Goal: Task Accomplishment & Management: Use online tool/utility

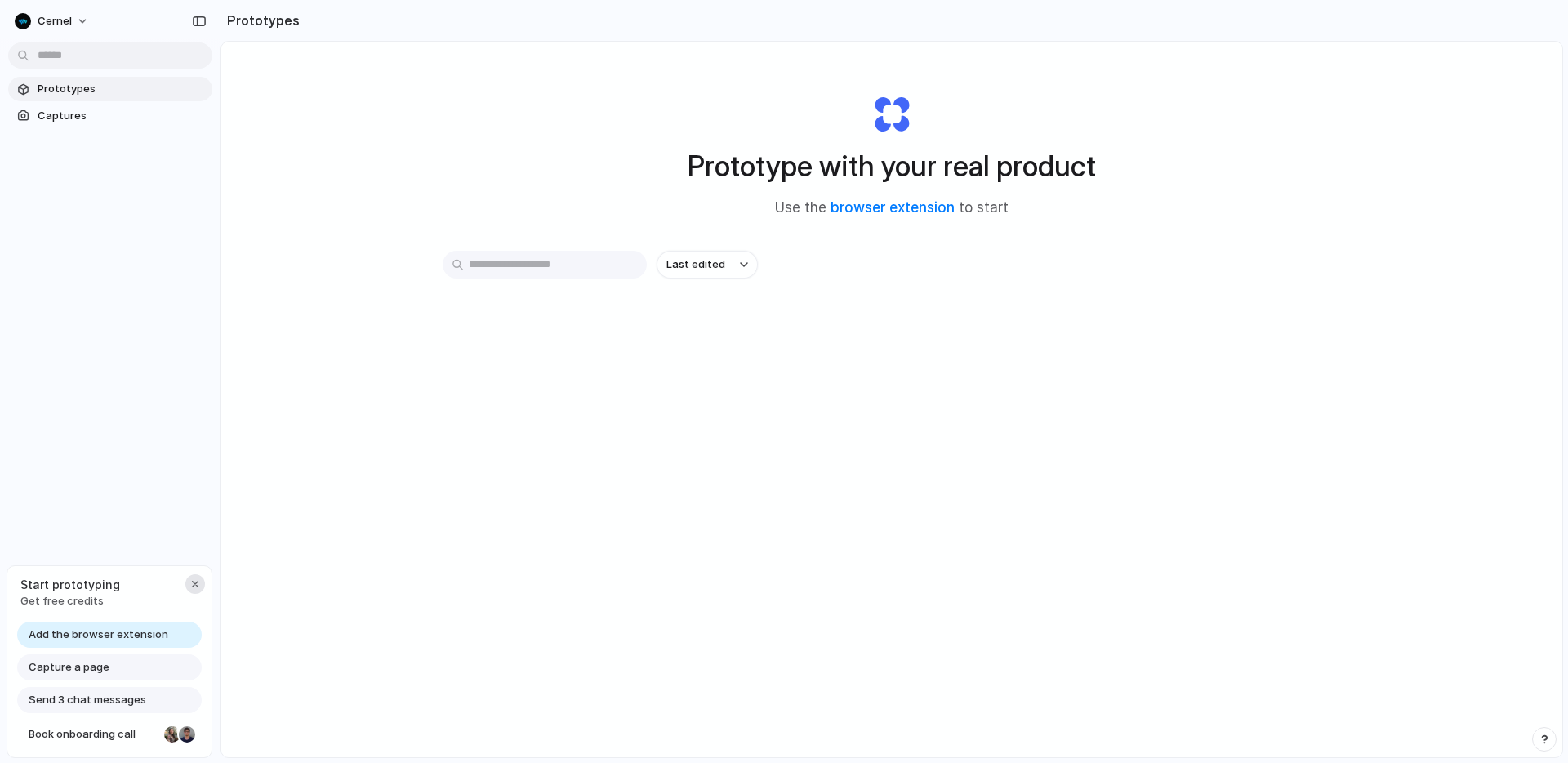
click at [196, 577] on div "button" at bounding box center [195, 583] width 13 height 13
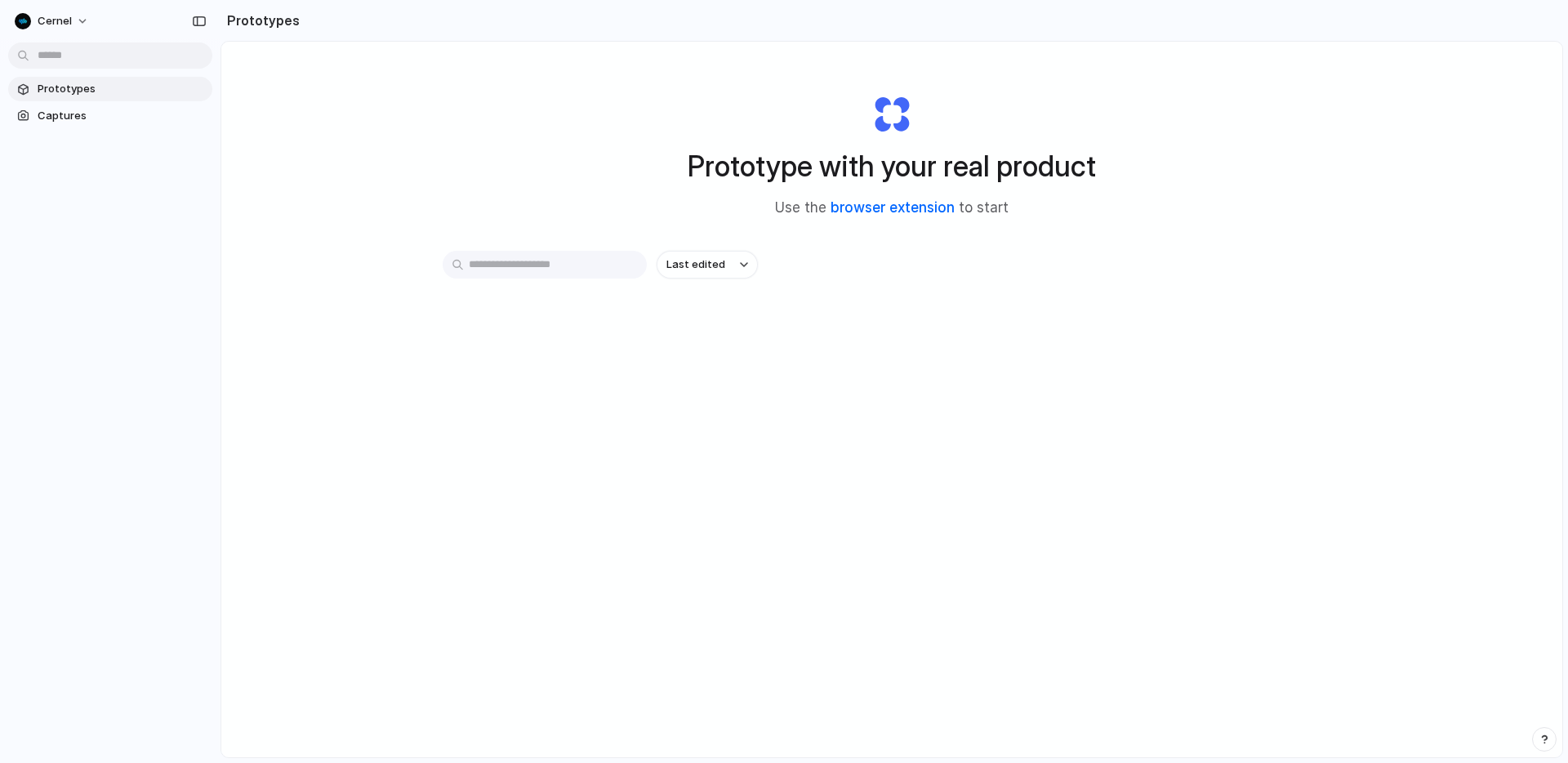
click at [867, 208] on link "browser extension" at bounding box center [893, 207] width 124 height 17
click at [906, 210] on link "browser extension" at bounding box center [893, 207] width 124 height 17
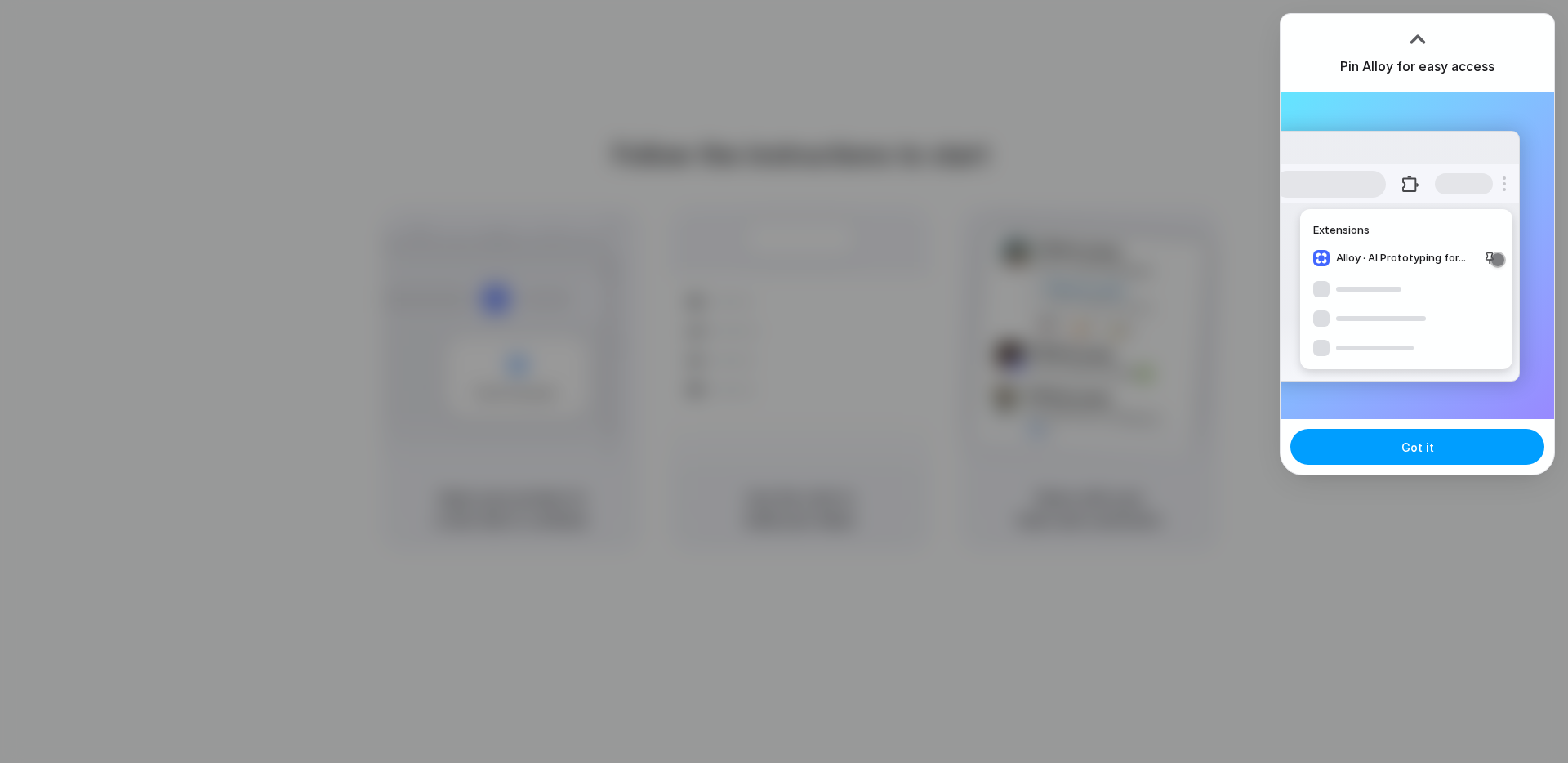
click at [1436, 450] on button "Got it" at bounding box center [1417, 446] width 254 height 36
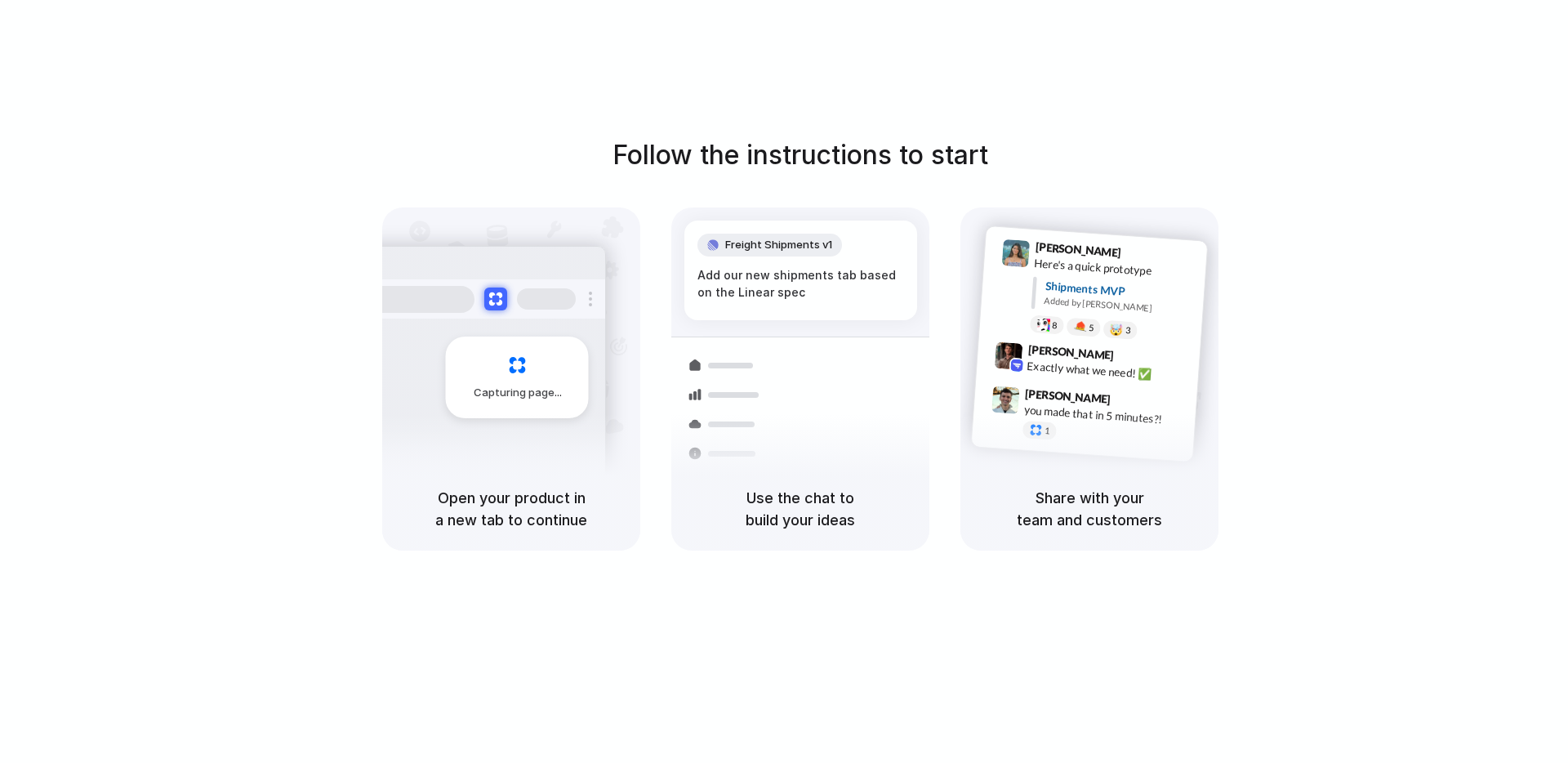
click at [469, 238] on div "Capturing page" at bounding box center [512, 338] width 258 height 260
click at [784, 382] on div at bounding box center [784, 382] width 0 height 0
click at [1255, 60] on div "Follow the instructions to start Capturing page Open your product in a new tab …" at bounding box center [801, 397] width 1601 height 795
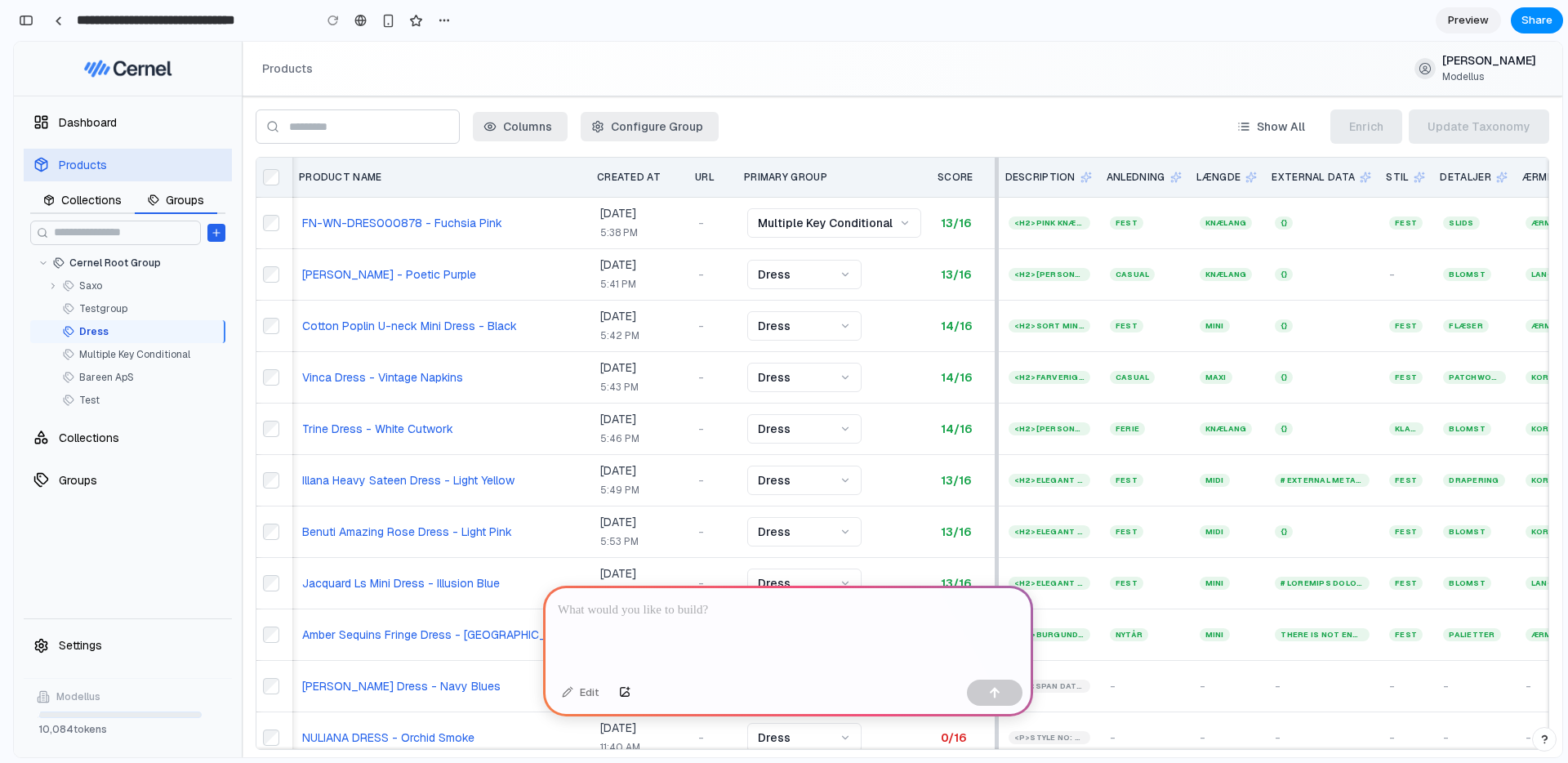
click at [91, 269] on link "Cernel Root Group" at bounding box center [143, 263] width 148 height 17
click at [31, 265] on button "Cernel Root Group" at bounding box center [128, 263] width 196 height 23
click at [45, 261] on icon "Product groups" at bounding box center [43, 263] width 10 height 10
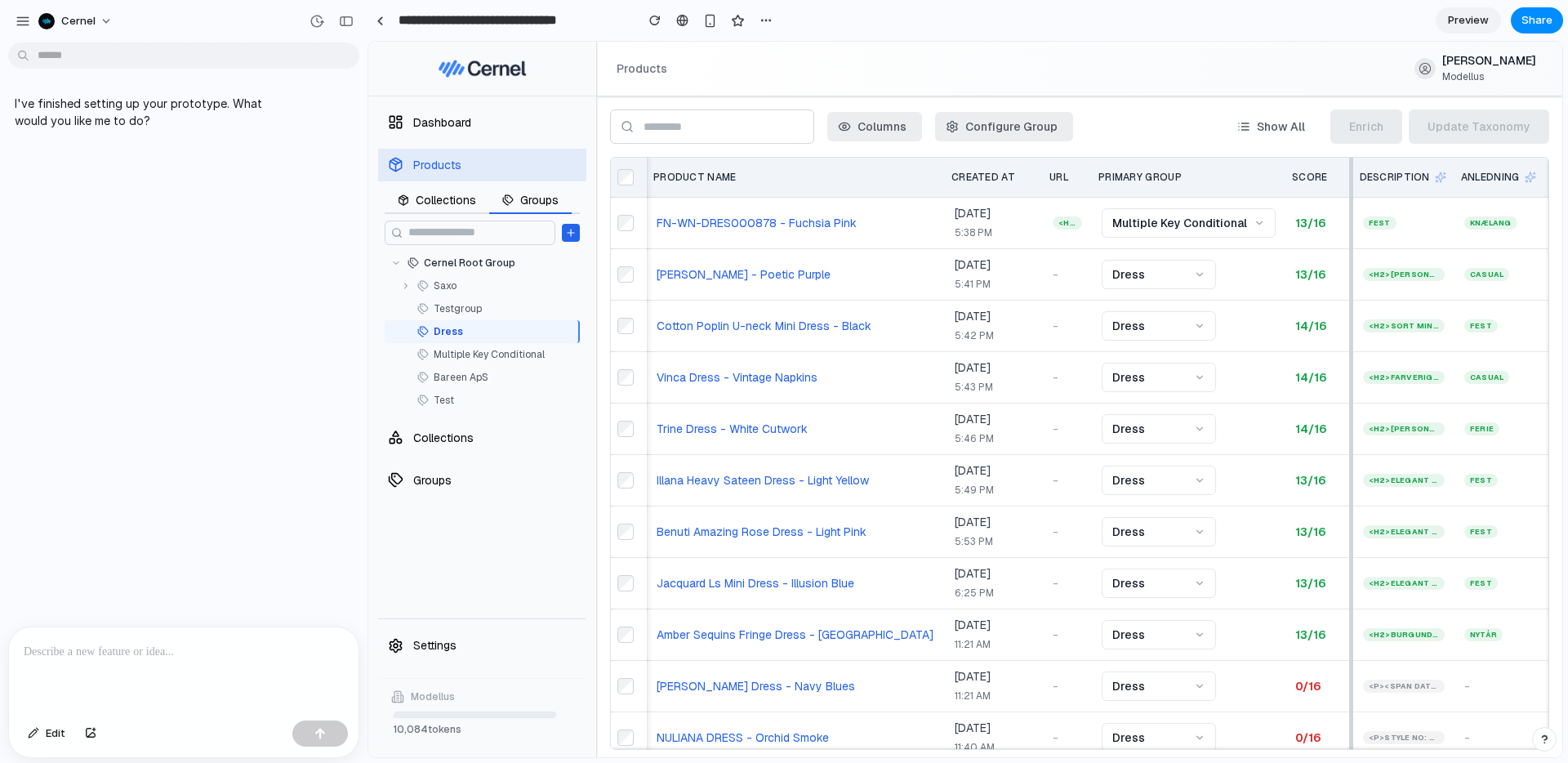
scroll to position [6, 0]
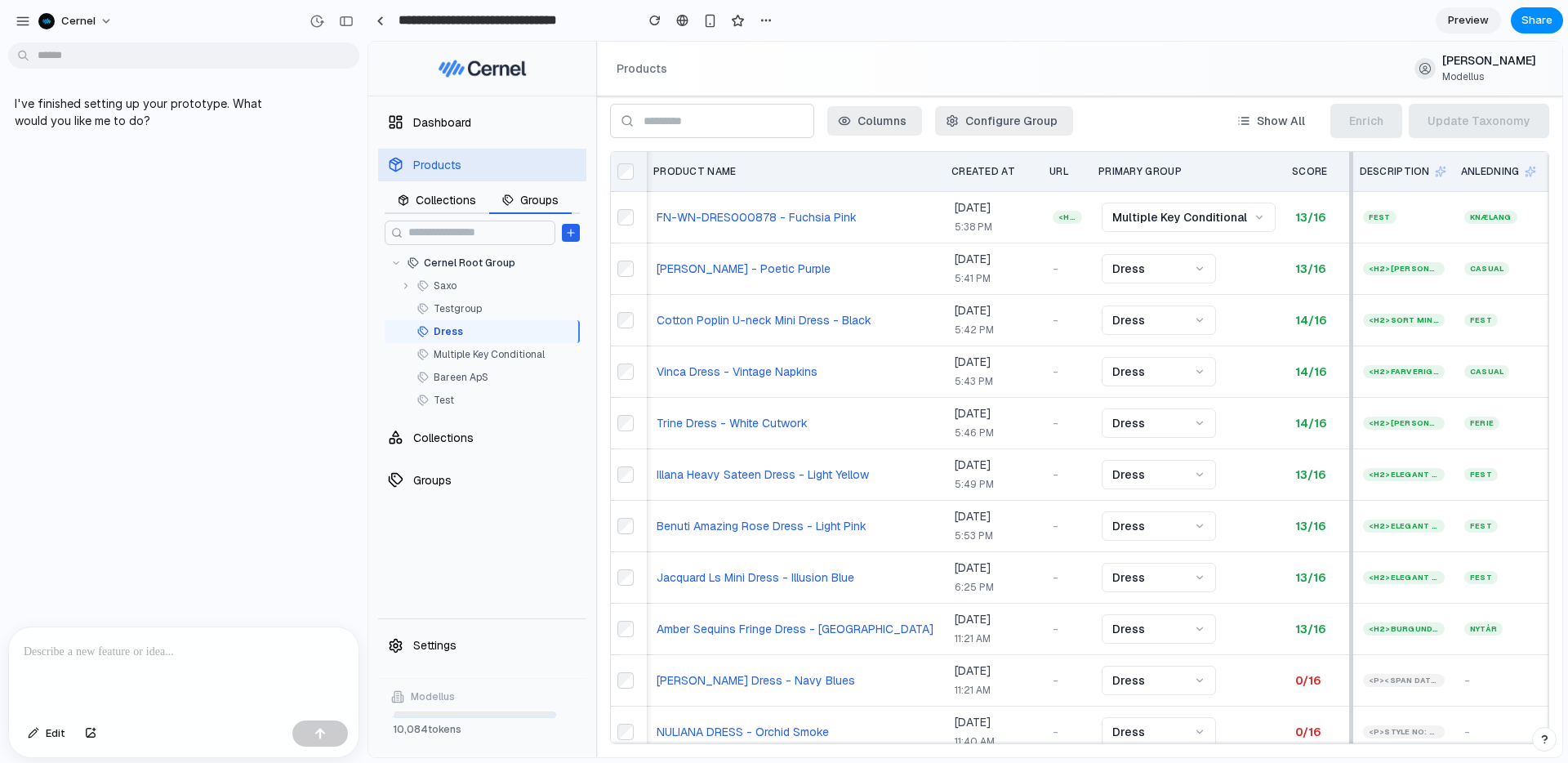
click at [461, 275] on button "Saxo" at bounding box center [483, 285] width 196 height 23
click at [453, 290] on link "Saxo" at bounding box center [503, 285] width 138 height 17
click at [469, 260] on link "Cernel Root Group" at bounding box center [498, 263] width 148 height 17
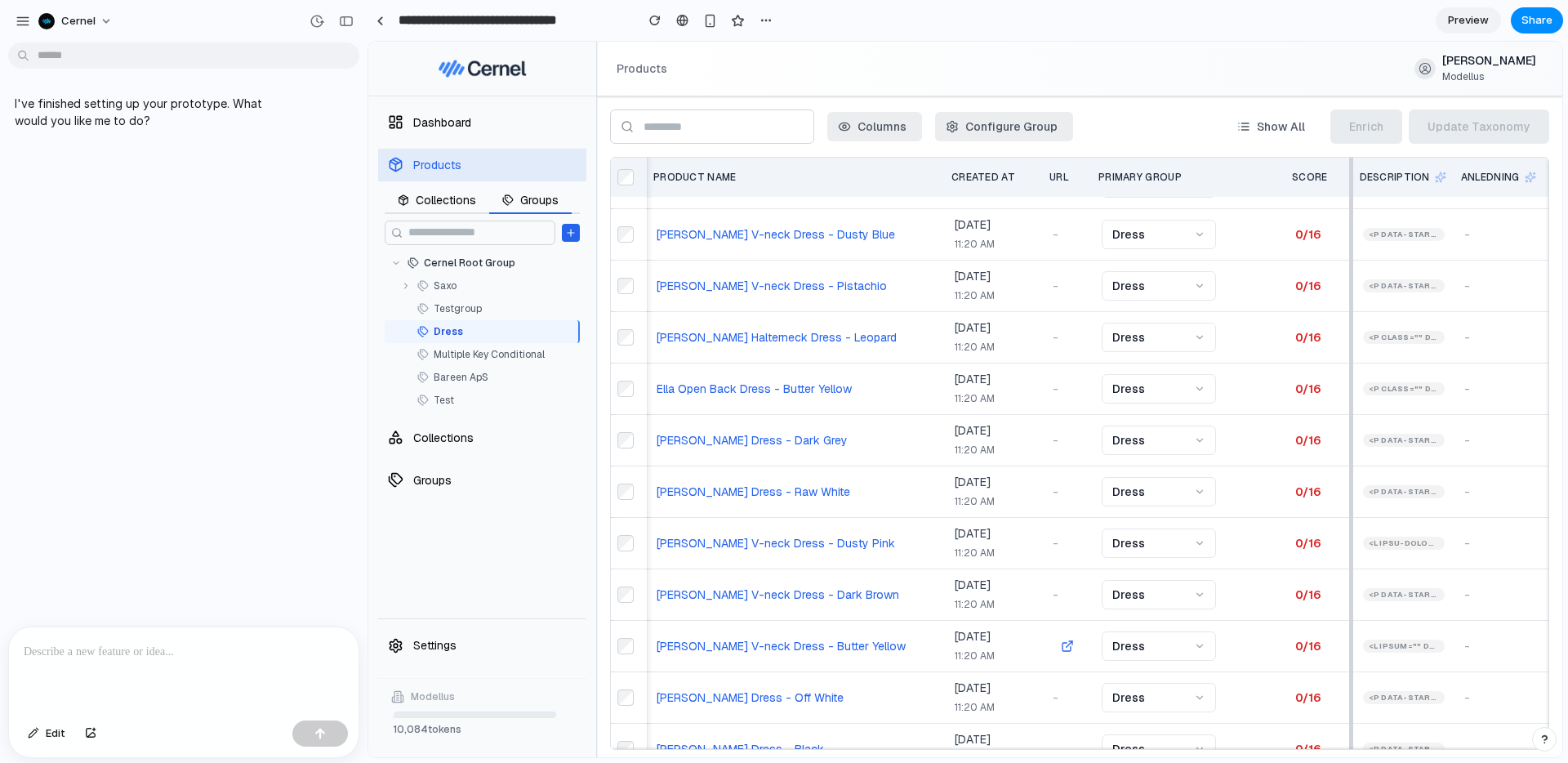
scroll to position [0, 0]
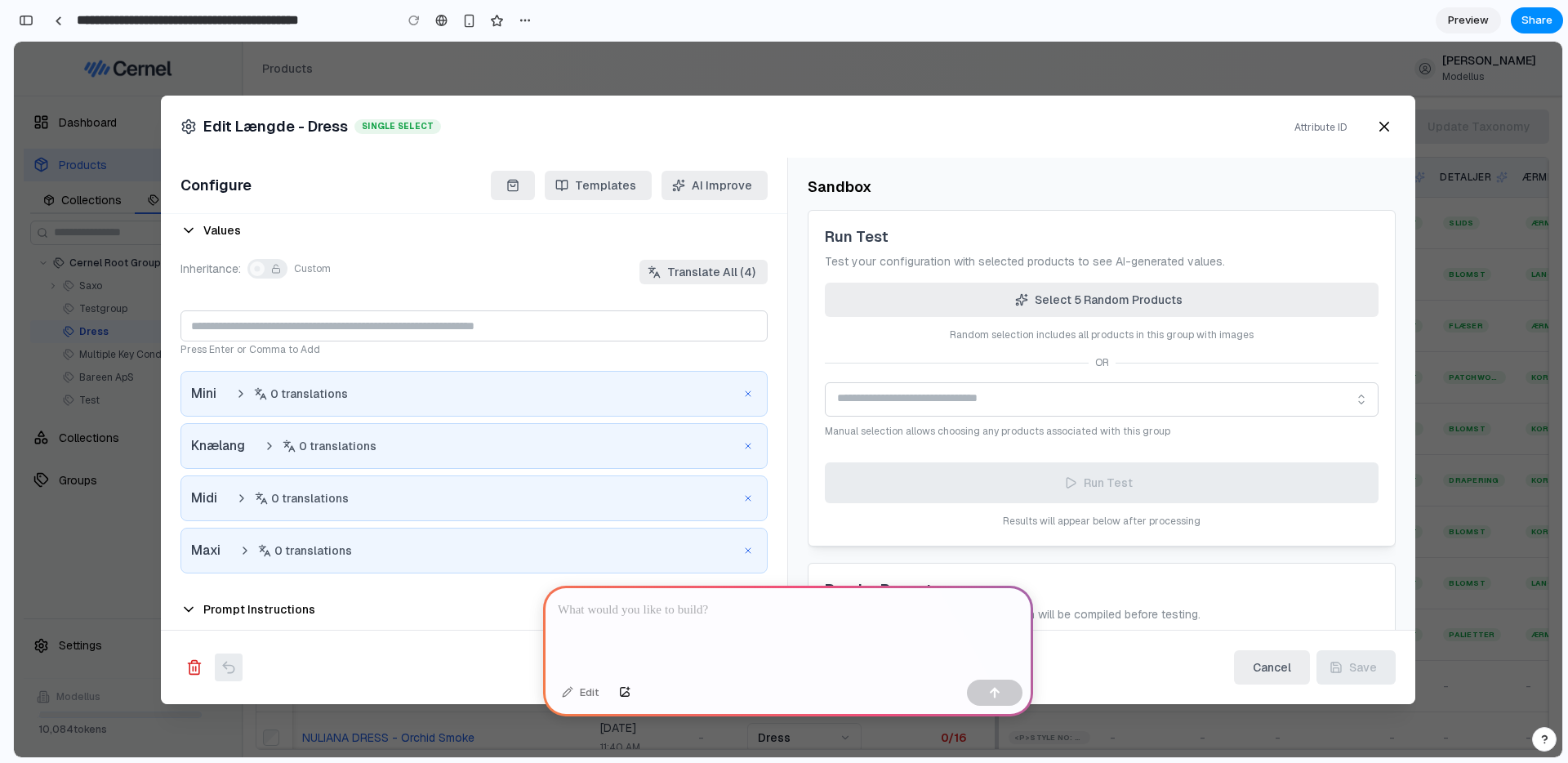
click at [201, 60] on div at bounding box center [788, 400] width 1549 height 716
click at [55, 22] on div at bounding box center [58, 21] width 7 height 9
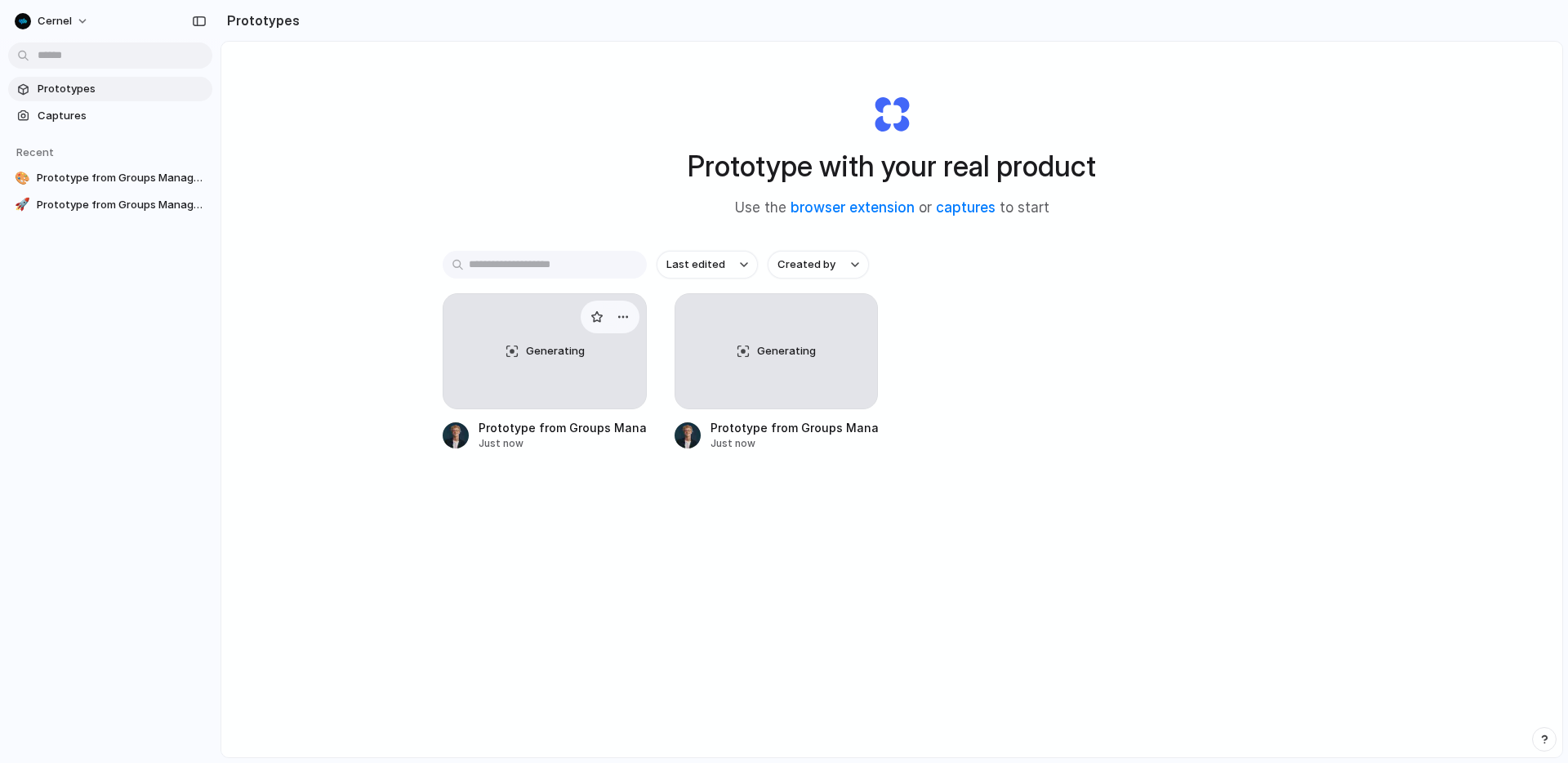
click at [467, 371] on div "Generating" at bounding box center [545, 351] width 203 height 114
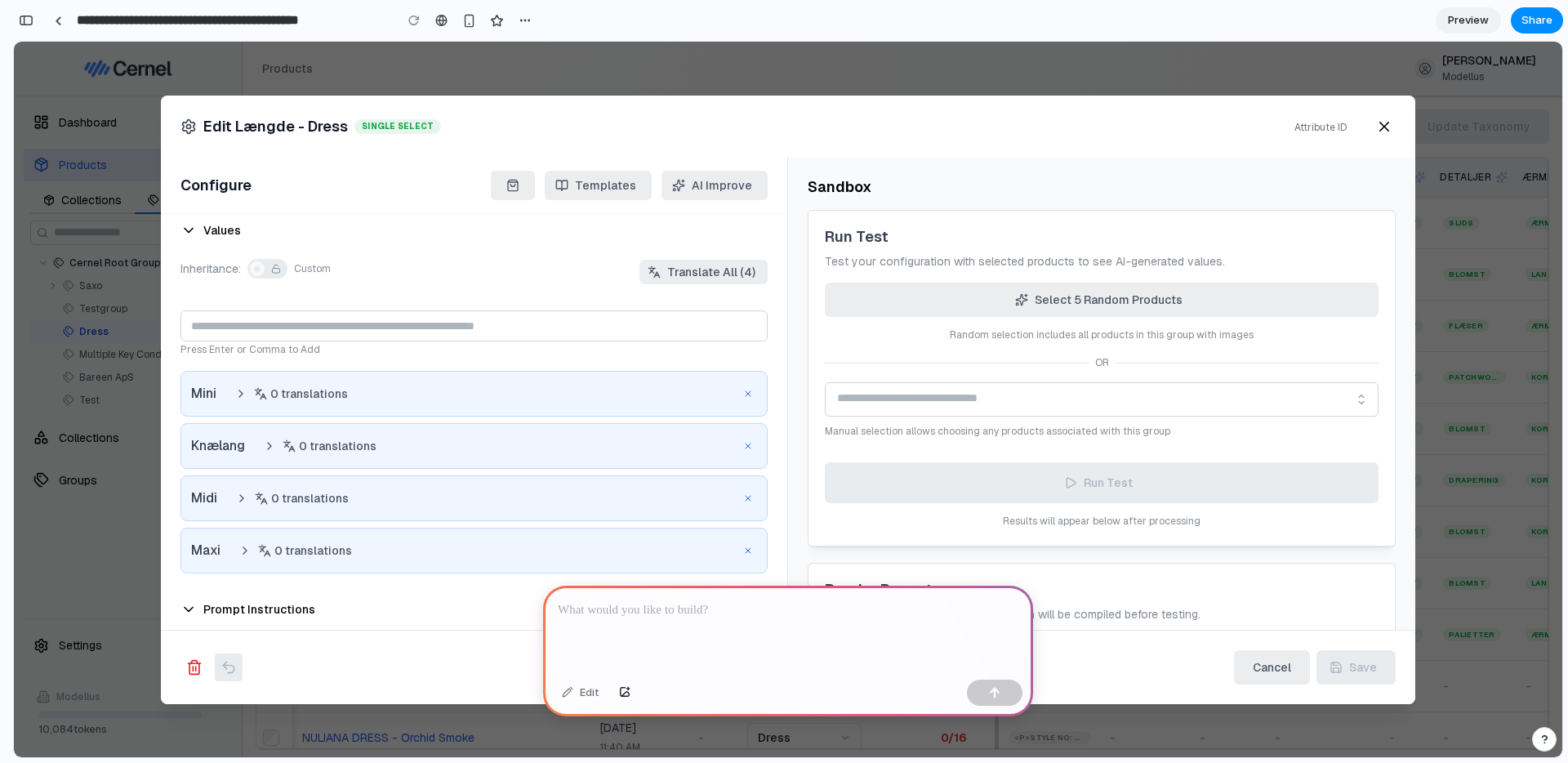
click at [155, 143] on div at bounding box center [788, 400] width 1549 height 716
click at [62, 19] on link at bounding box center [58, 20] width 24 height 24
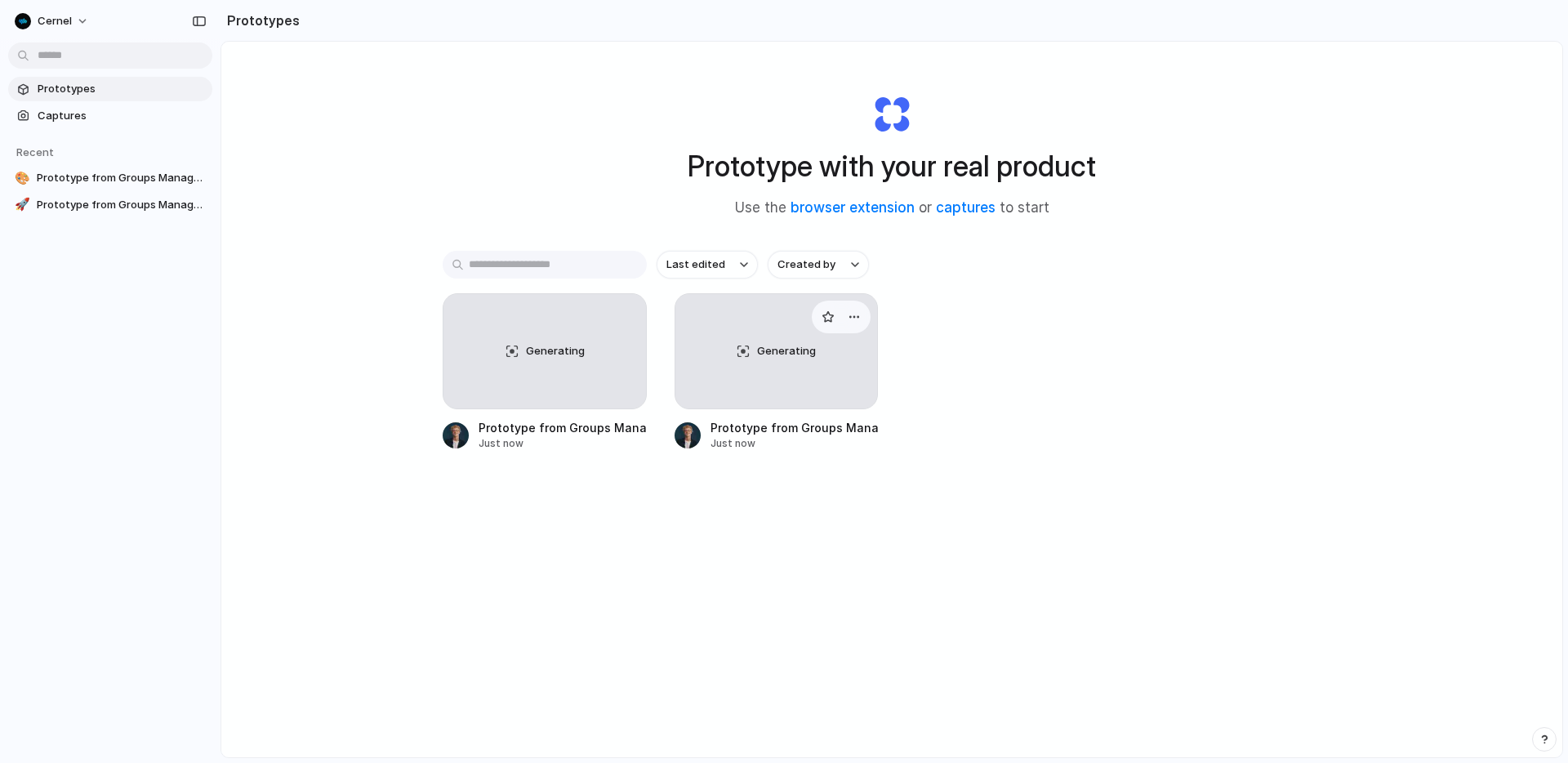
click at [781, 354] on span "Generating" at bounding box center [786, 351] width 58 height 17
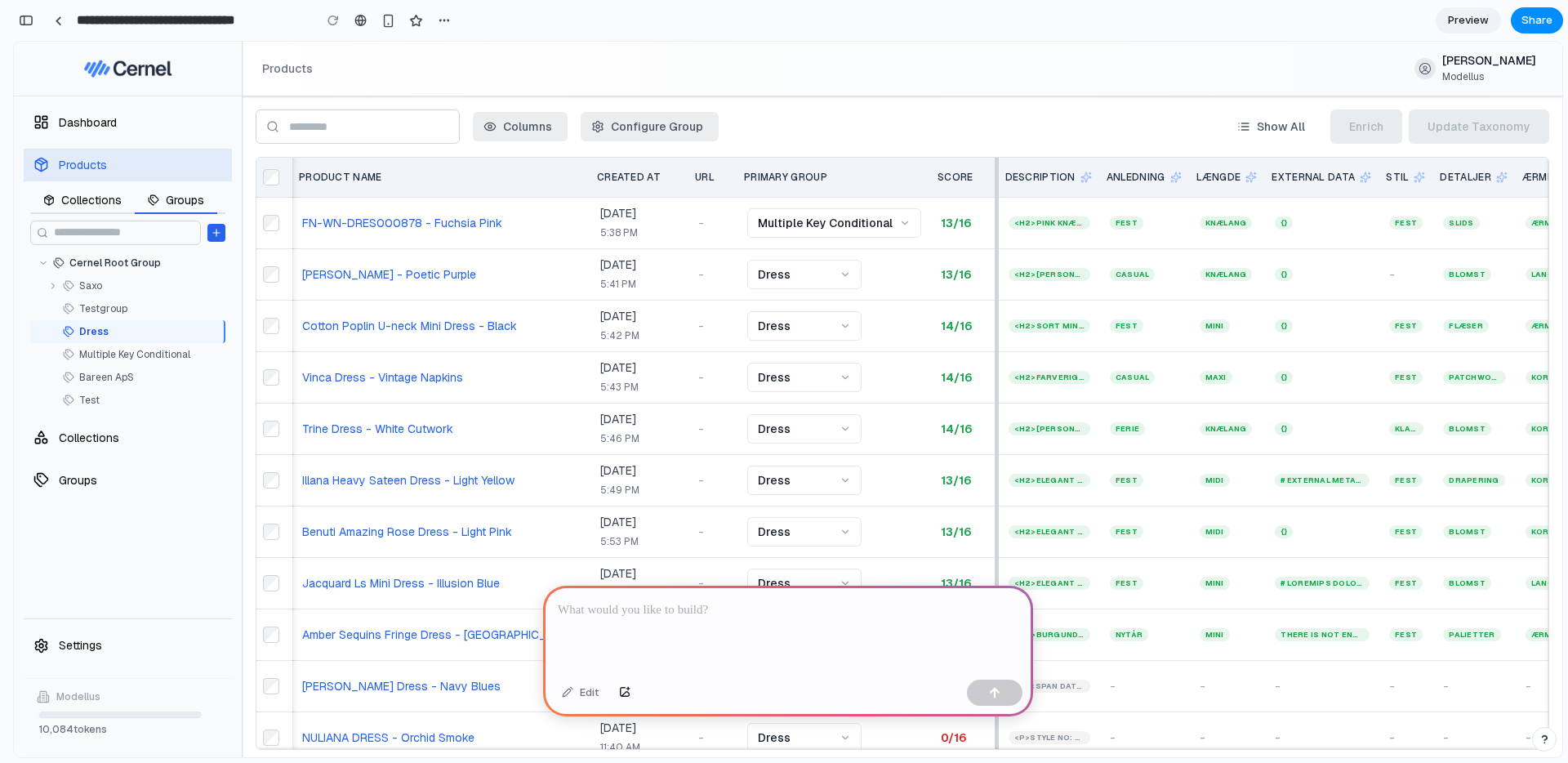
click at [791, 263] on button "Dress" at bounding box center [804, 275] width 114 height 30
click at [840, 276] on icon "button" at bounding box center [845, 274] width 11 height 11
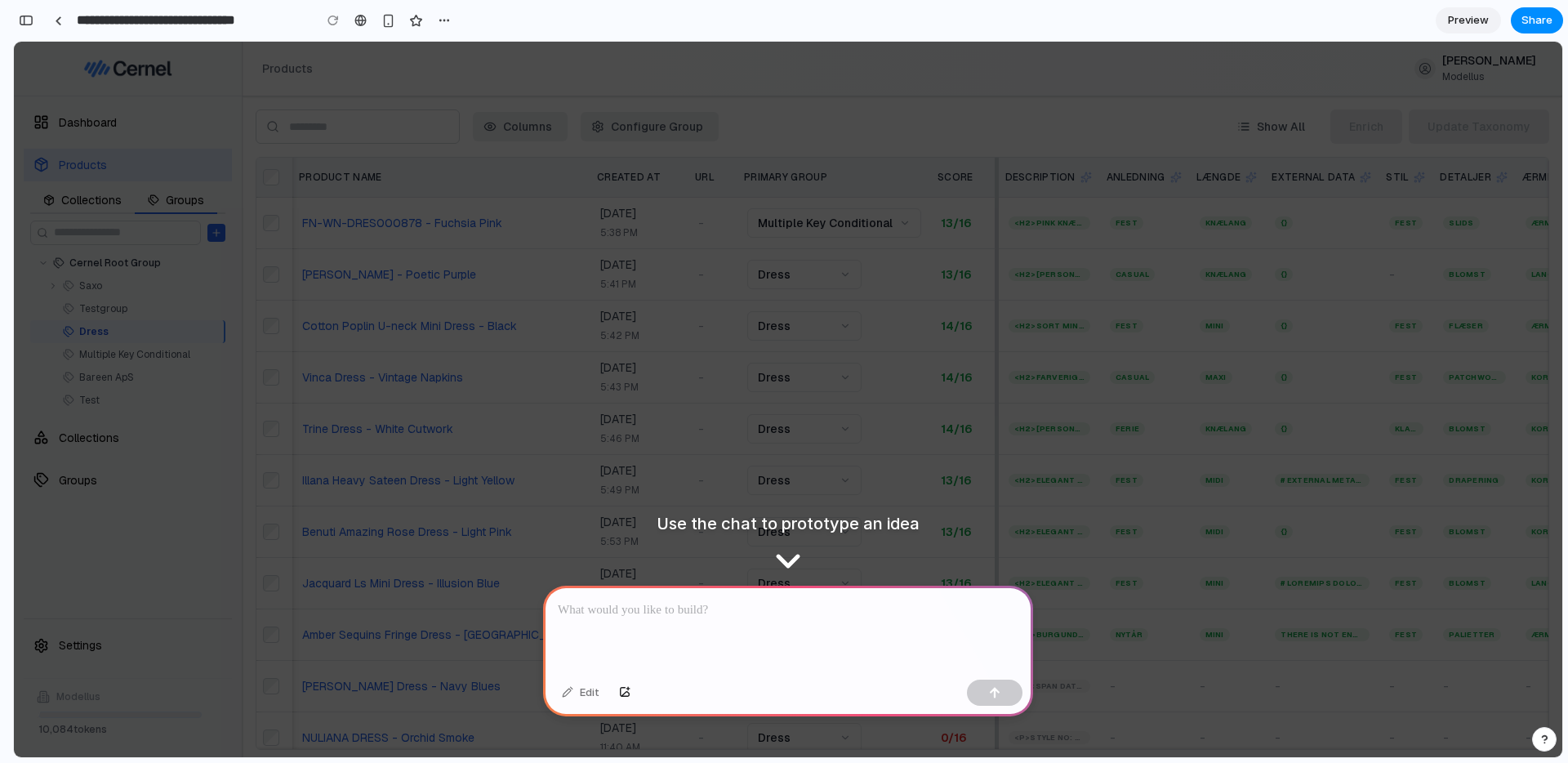
click at [840, 276] on icon "button" at bounding box center [845, 274] width 11 height 11
click at [834, 522] on button "Dress" at bounding box center [804, 532] width 114 height 30
click at [721, 608] on p at bounding box center [788, 610] width 461 height 19
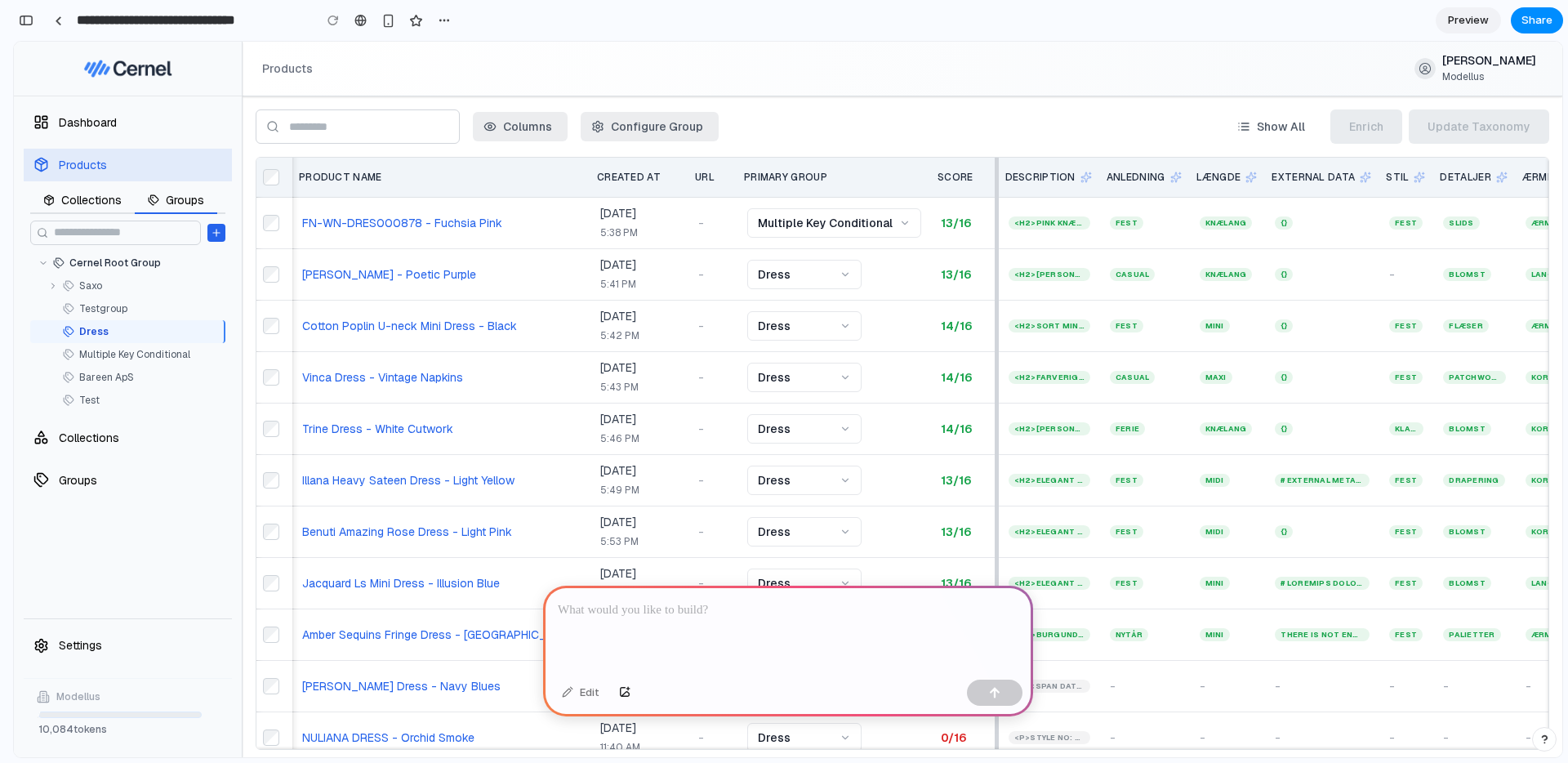
click at [647, 611] on p at bounding box center [788, 610] width 461 height 19
click at [677, 621] on div at bounding box center [787, 629] width 490 height 87
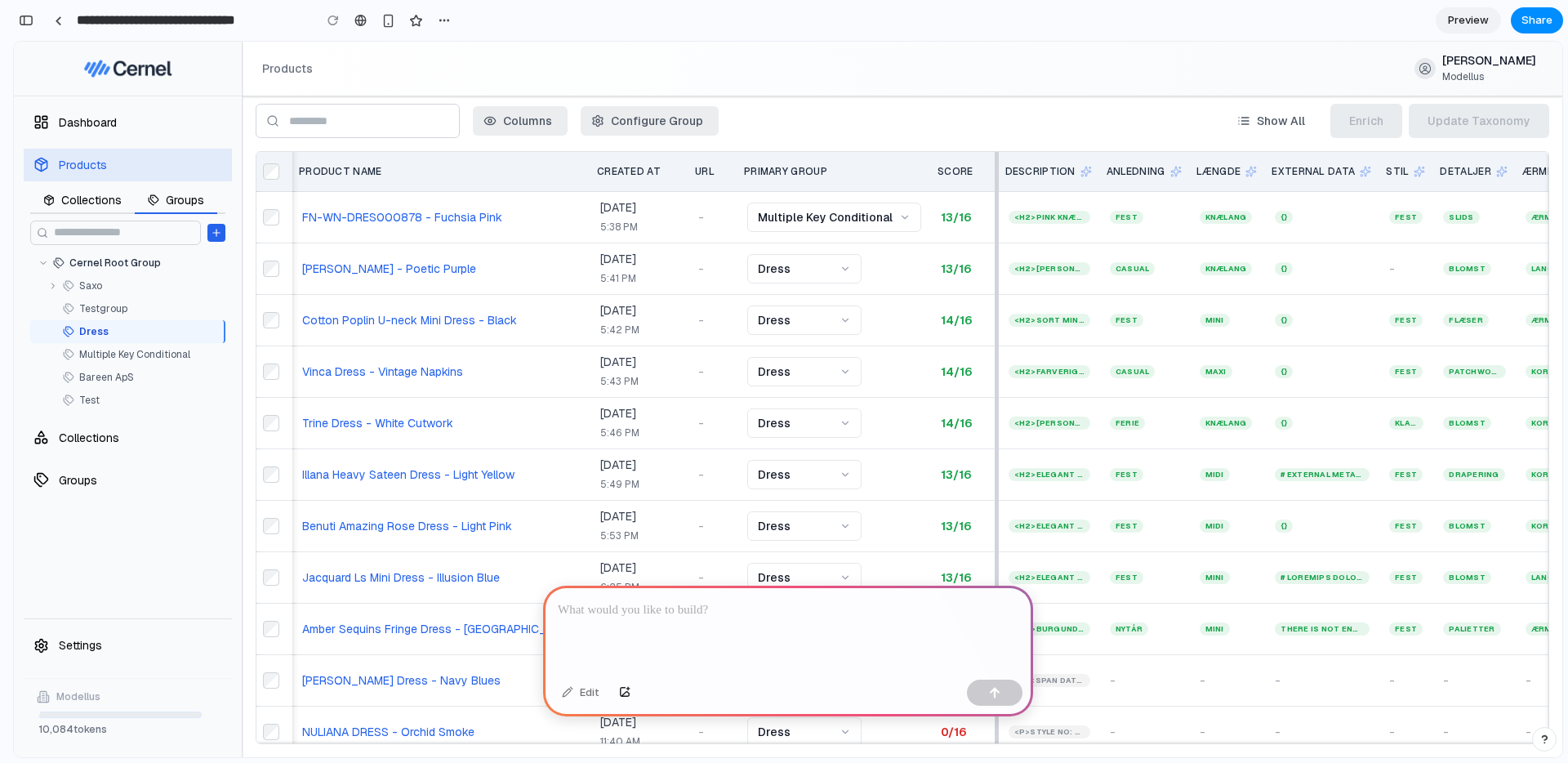
click at [641, 618] on div at bounding box center [787, 629] width 490 height 87
click at [668, 606] on p at bounding box center [788, 610] width 461 height 19
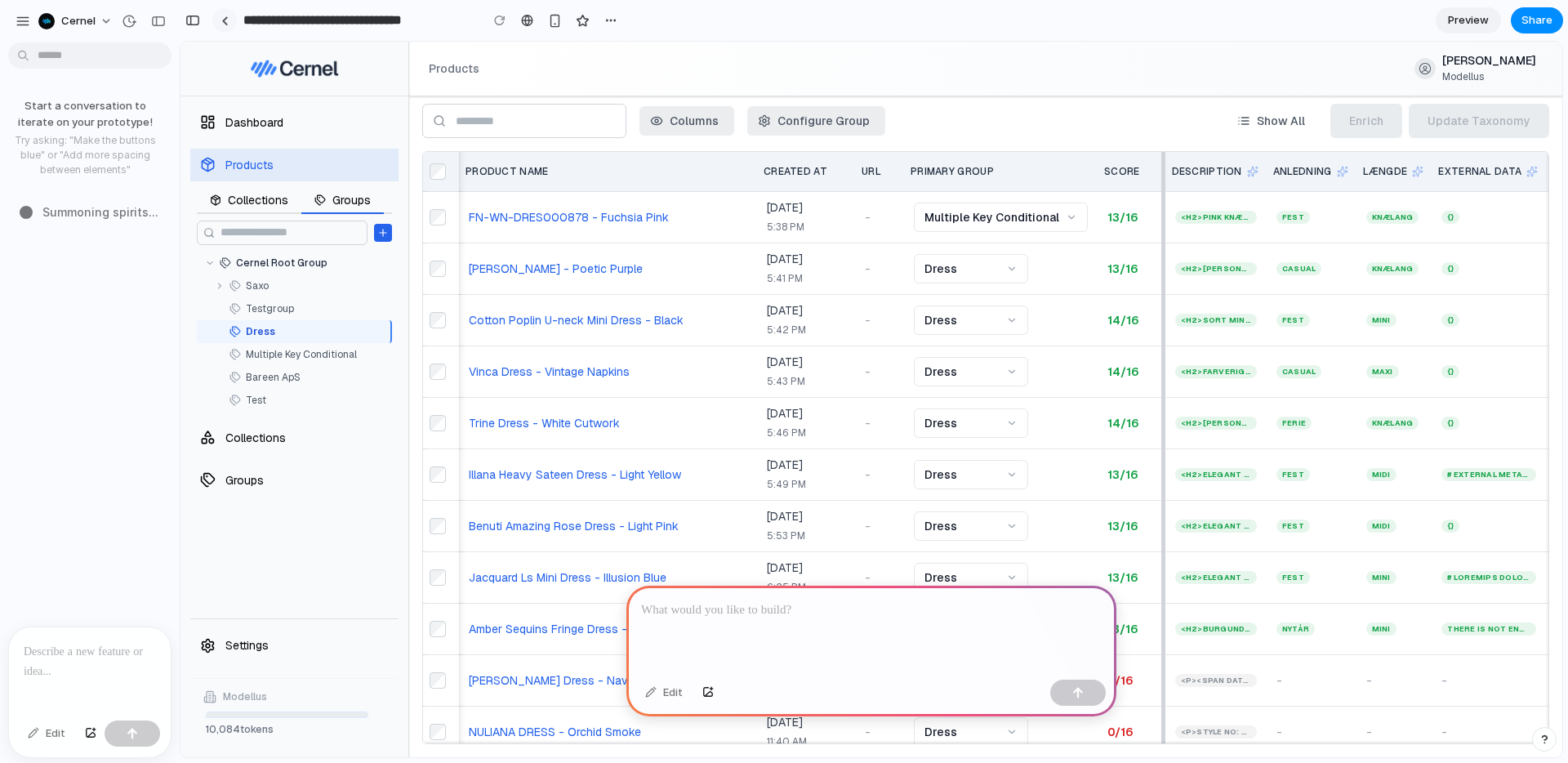
click at [222, 17] on div at bounding box center [225, 21] width 7 height 9
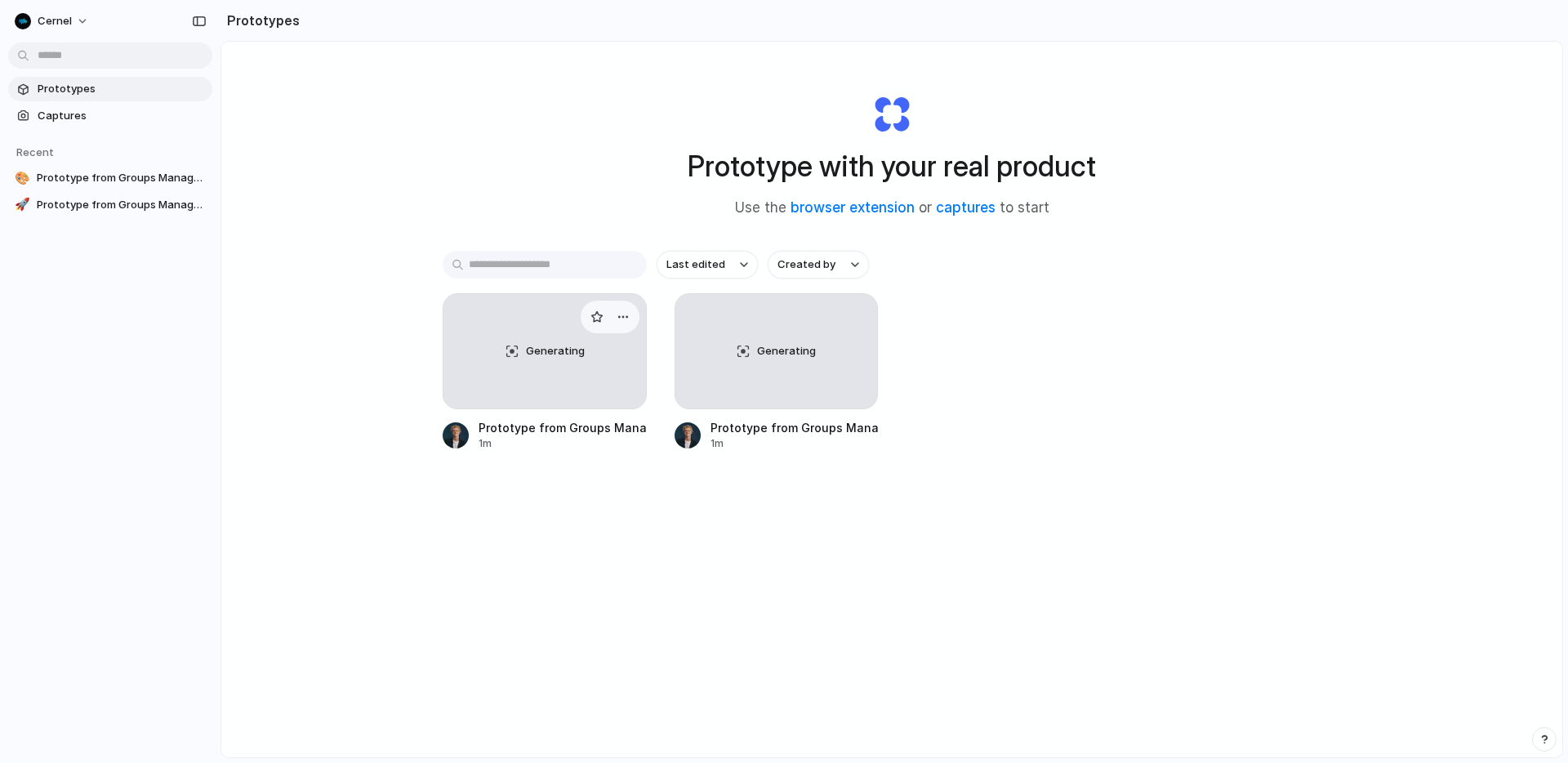
click at [575, 351] on span "Generating" at bounding box center [555, 351] width 58 height 17
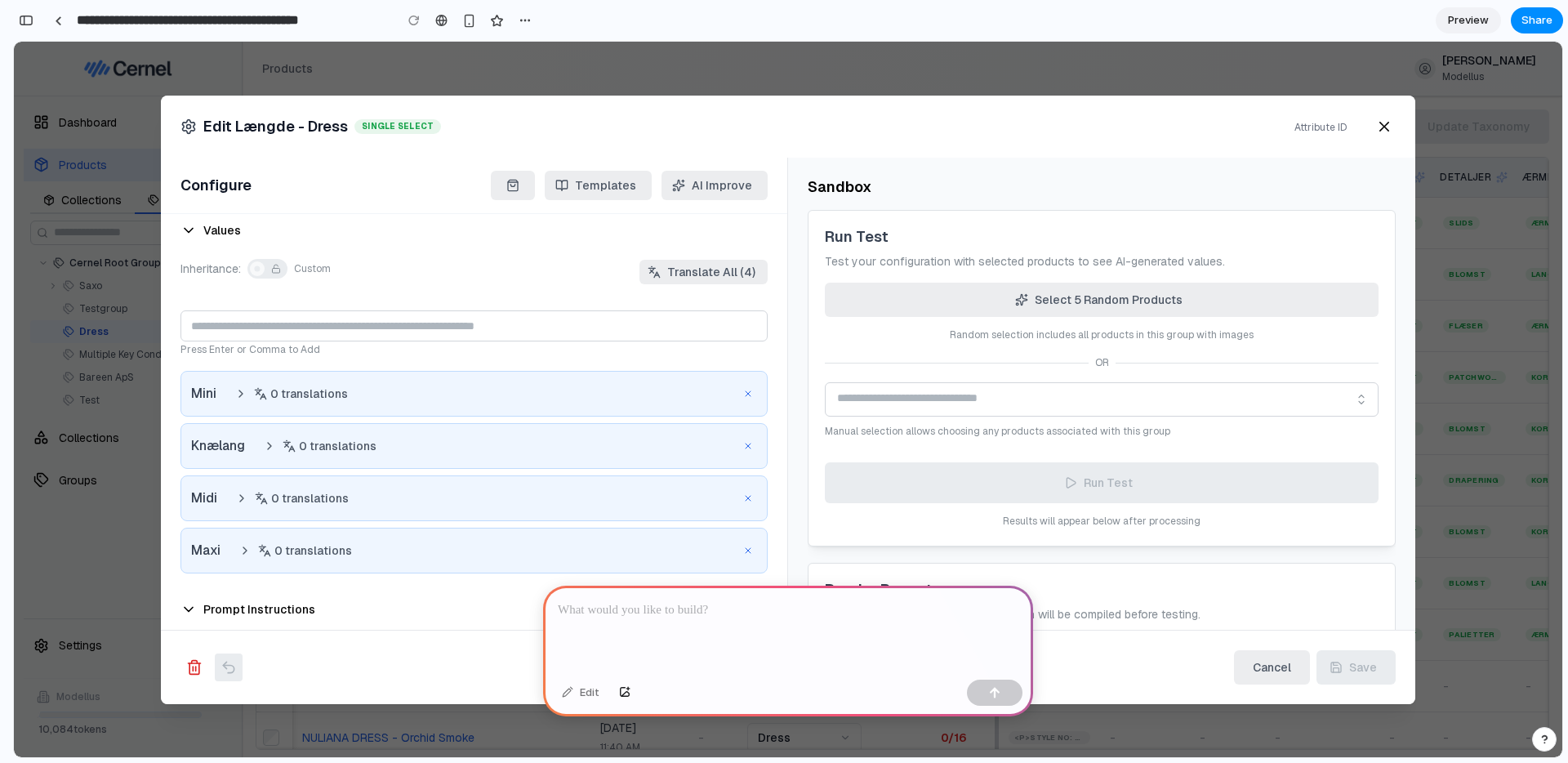
click at [654, 629] on div at bounding box center [787, 629] width 490 height 87
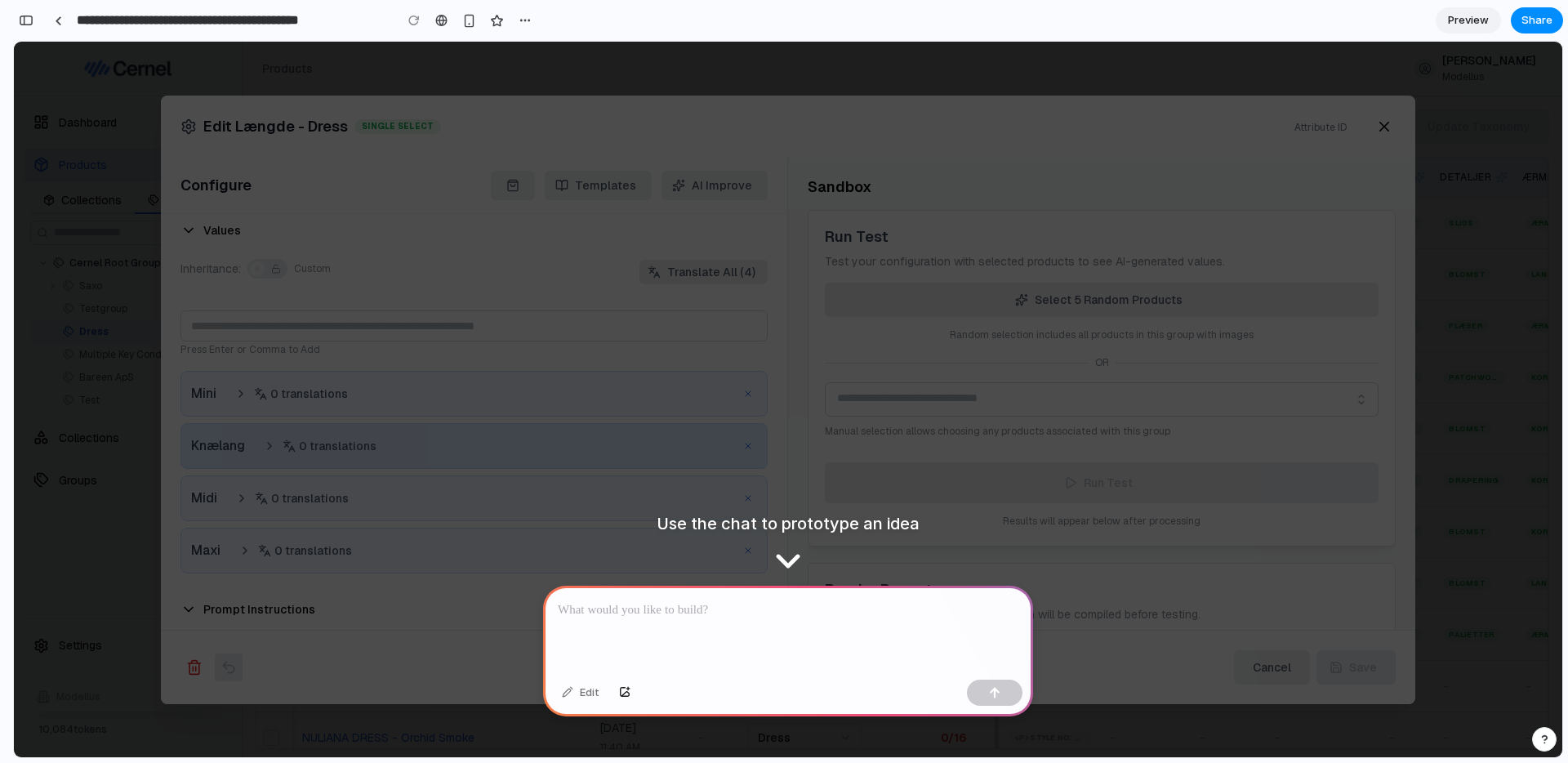
click at [698, 443] on div "Knælang 0 translations" at bounding box center [462, 446] width 541 height 24
click at [818, 612] on p at bounding box center [788, 610] width 461 height 19
click at [781, 602] on p at bounding box center [788, 610] width 461 height 19
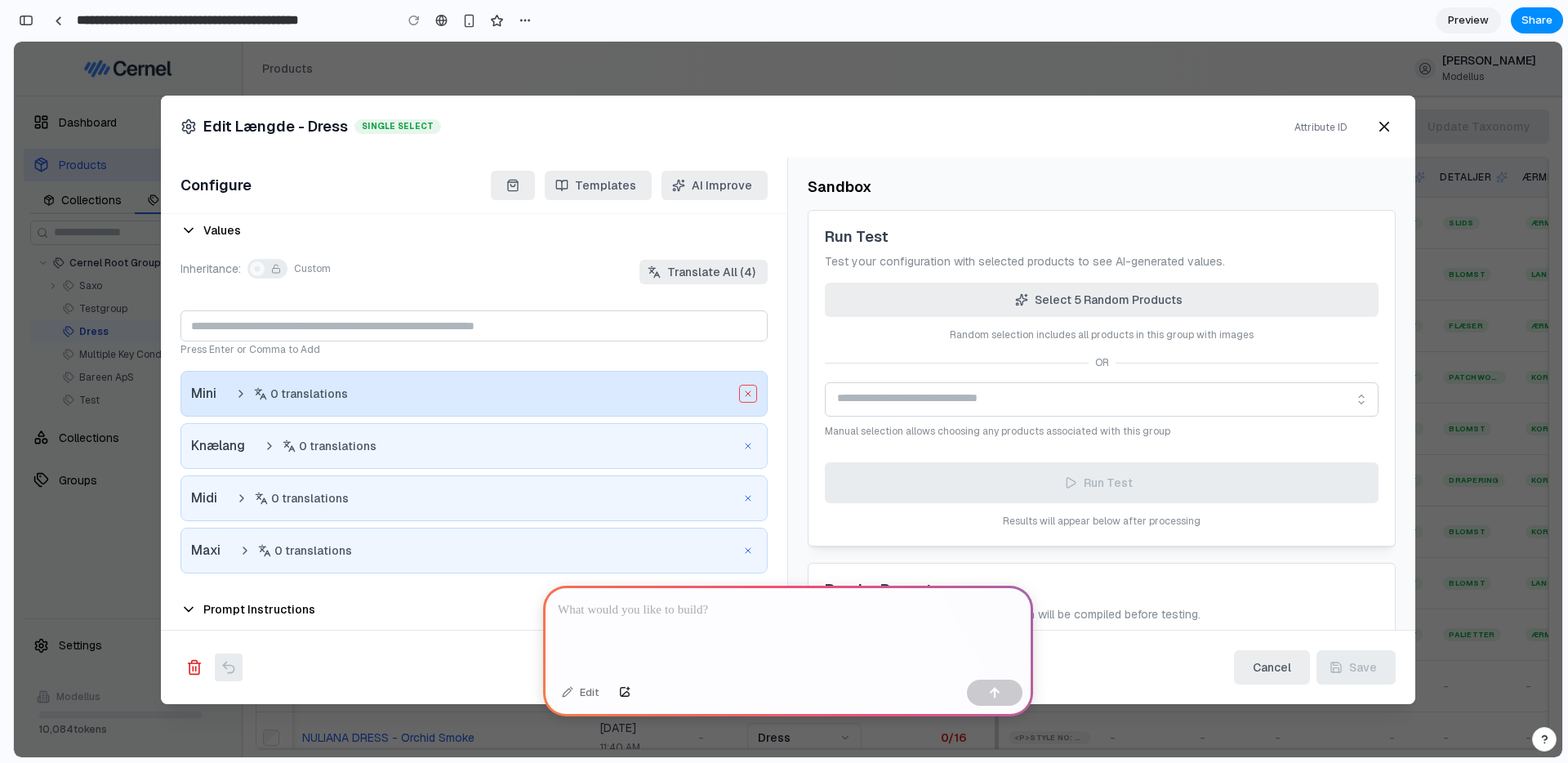
click at [752, 395] on icon "button" at bounding box center [748, 393] width 10 height 10
click at [746, 394] on icon "button" at bounding box center [748, 393] width 10 height 10
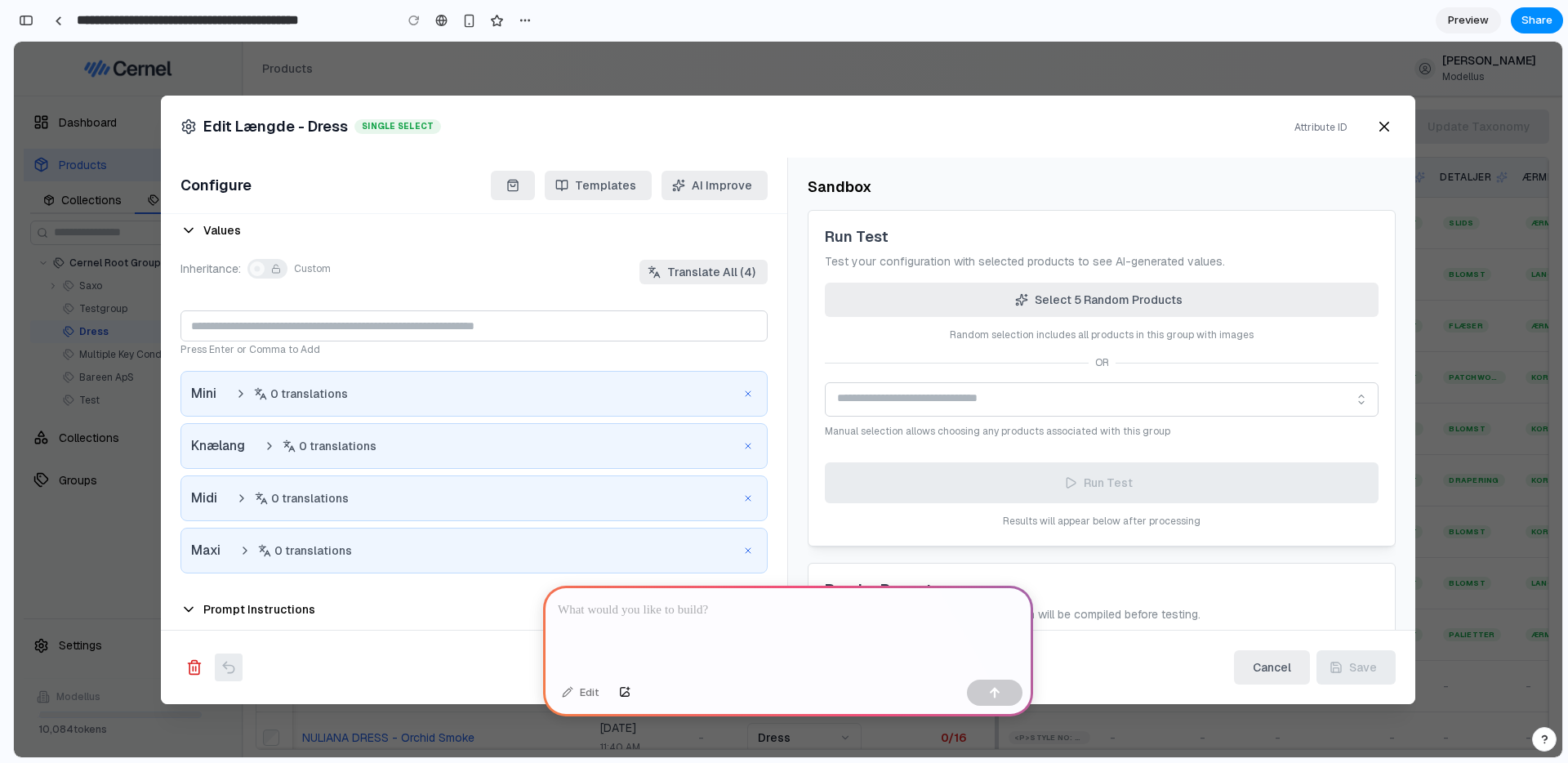
click at [702, 614] on div at bounding box center [787, 629] width 490 height 87
click at [838, 375] on div "Select 5 Random Products Random selection includes all products in this group w…" at bounding box center [1102, 406] width 553 height 247
click at [740, 607] on p at bounding box center [788, 610] width 461 height 19
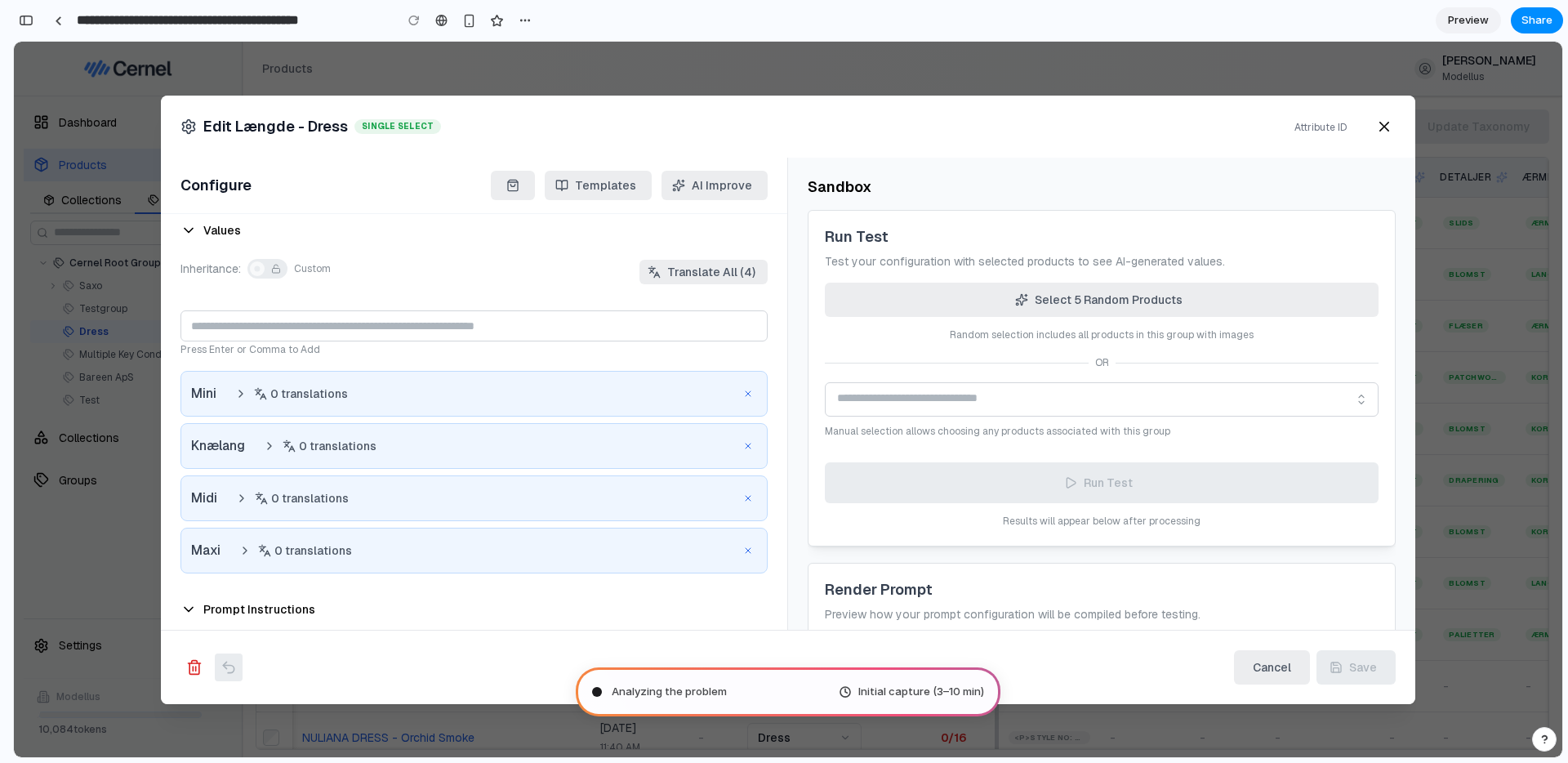
drag, startPoint x: 723, startPoint y: 677, endPoint x: 714, endPoint y: 694, distance: 19.2
click at [724, 677] on div "Analyzing the problem Initial capture (3–10 min)" at bounding box center [788, 691] width 425 height 49
click at [691, 688] on span "Analyzing the problem .." at bounding box center [672, 691] width 120 height 17
click at [856, 698] on div "Initial capture (3–10 min)" at bounding box center [911, 691] width 146 height 17
click at [632, 698] on span "Analyzing the prob ..." at bounding box center [664, 691] width 105 height 17
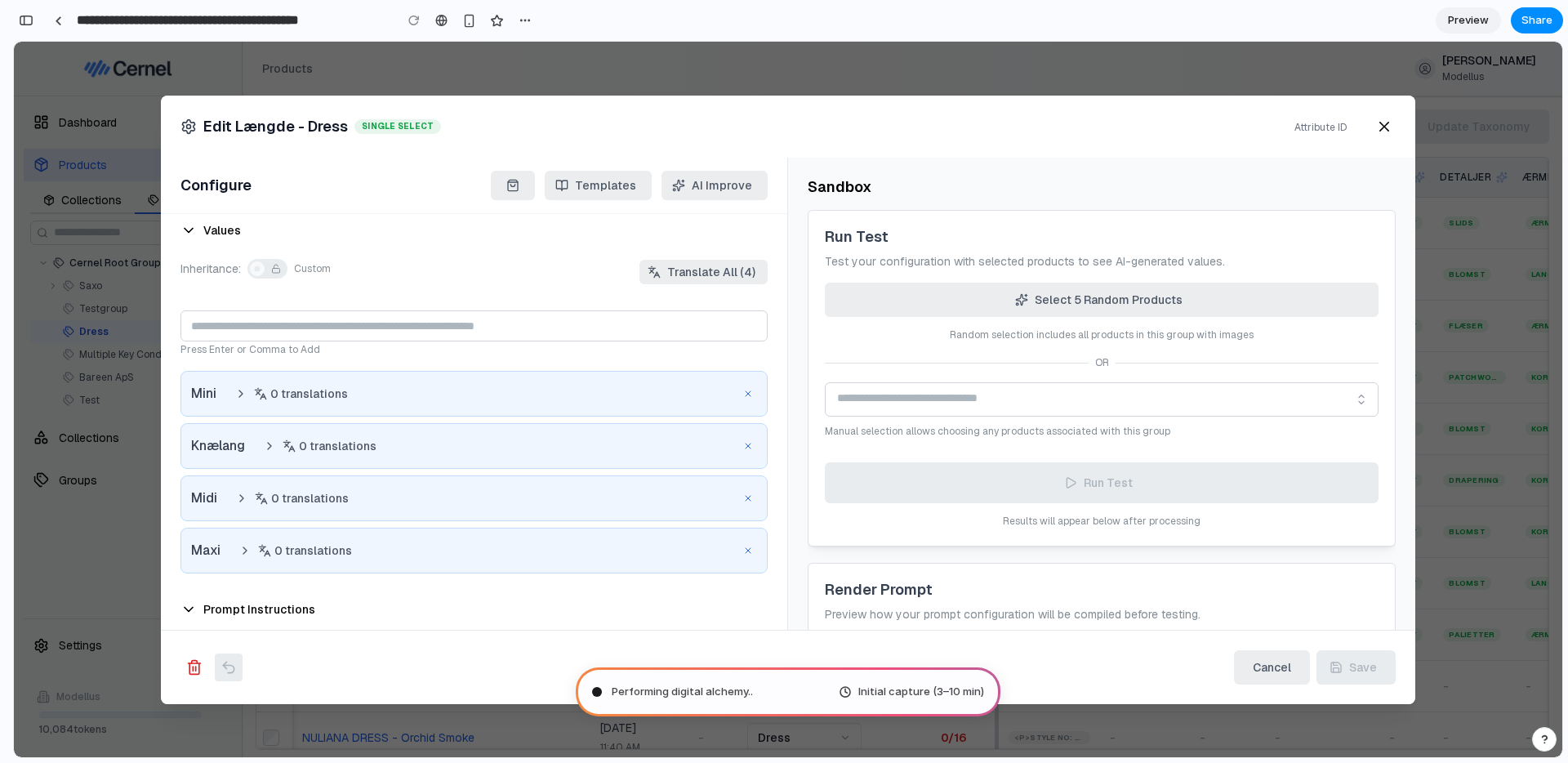
click at [741, 698] on span "Performing digital alchemy .." at bounding box center [683, 691] width 141 height 17
click at [740, 696] on span "Performing digital alchemy ..." at bounding box center [684, 691] width 144 height 17
type input "**********"
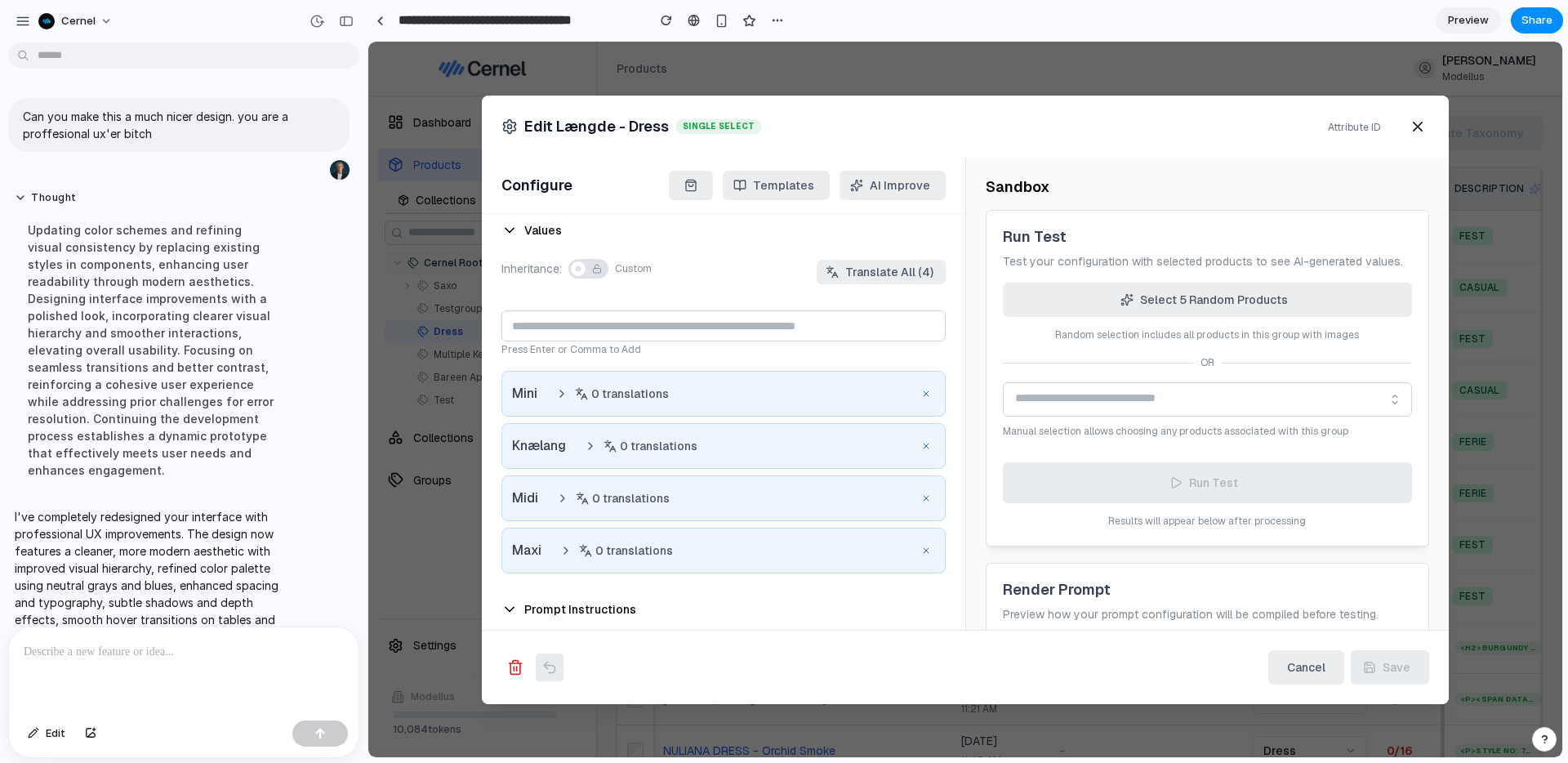
scroll to position [59, 0]
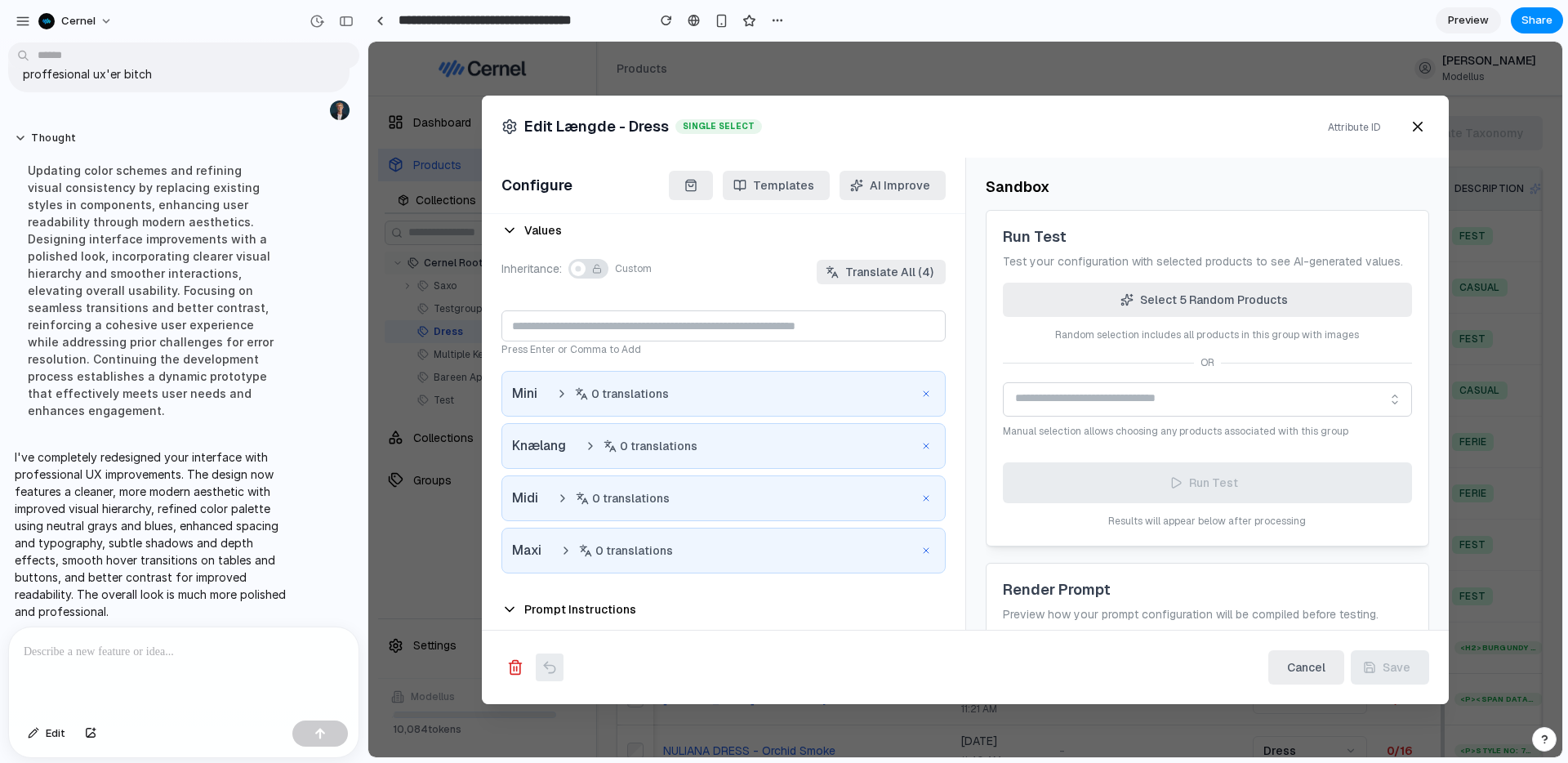
click at [659, 237] on div "Values Inheritance: Custom Translate All (4) Press Enter or Comma to Add Mini 0…" at bounding box center [723, 401] width 444 height 360
click at [713, 188] on button "button" at bounding box center [691, 185] width 45 height 30
click at [790, 177] on span "Templates" at bounding box center [784, 185] width 61 height 28
click at [872, 178] on span "AI Improve" at bounding box center [891, 185] width 80 height 28
click at [894, 277] on span "Translate All (4)" at bounding box center [889, 272] width 88 height 23
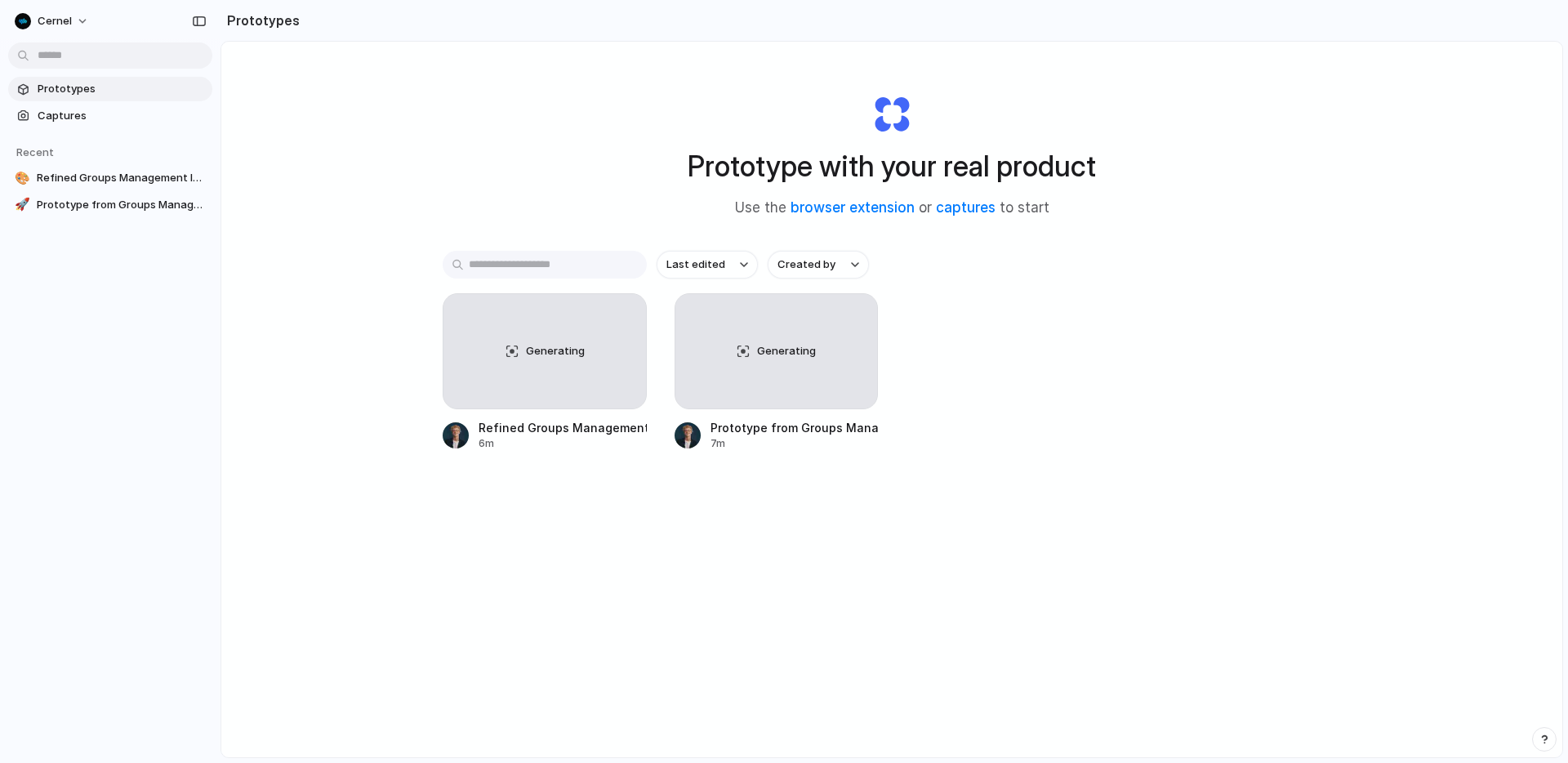
click at [86, 90] on span "Prototypes" at bounding box center [121, 89] width 168 height 17
click at [86, 109] on span "Captures" at bounding box center [121, 116] width 168 height 17
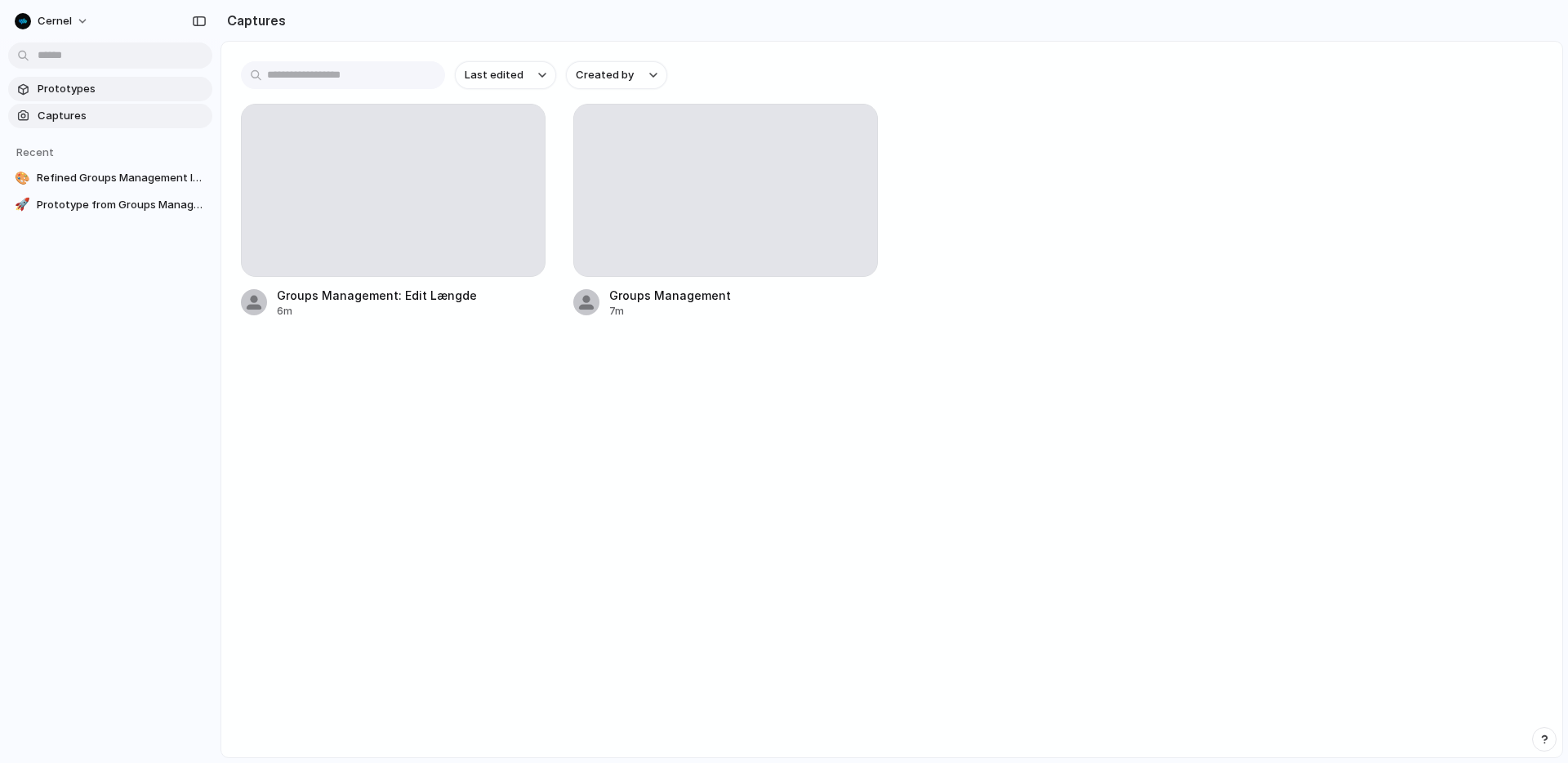
click at [97, 90] on span "Prototypes" at bounding box center [121, 89] width 168 height 17
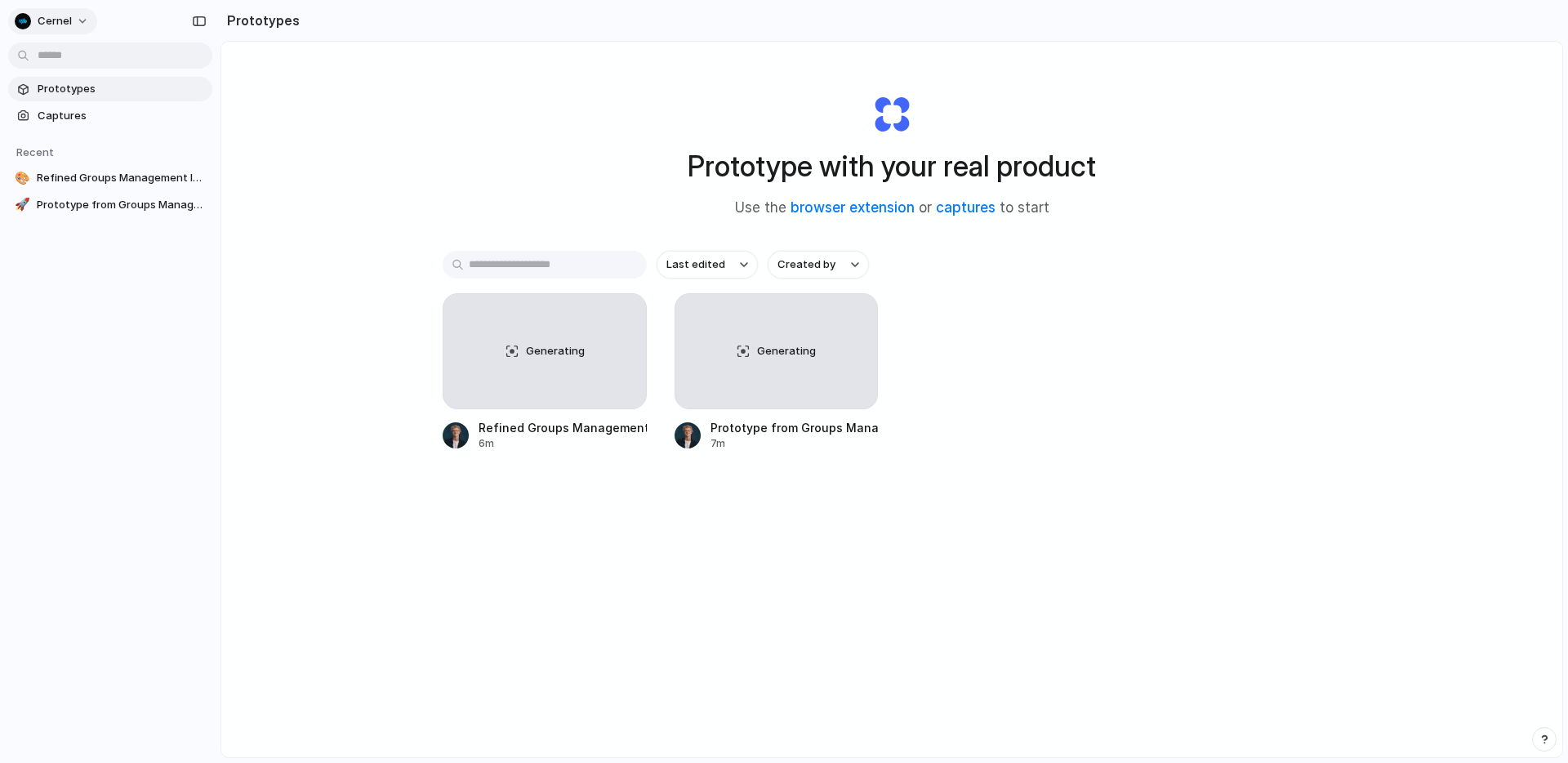
click at [73, 24] on button "Cernel" at bounding box center [52, 21] width 89 height 26
click at [74, 53] on span "Settings" at bounding box center [59, 58] width 45 height 17
